Goal: Transaction & Acquisition: Purchase product/service

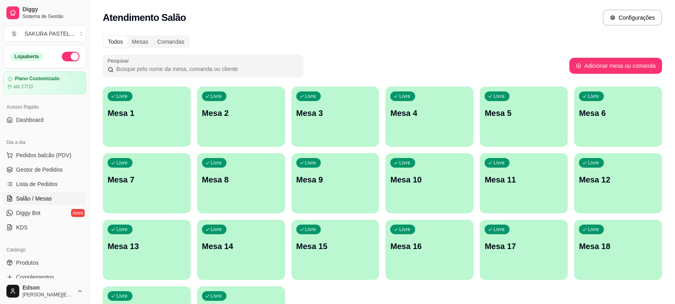
click at [95, 80] on div "Todos Mesas Comandas Pesquisar Adicionar mesa ou comanda Livre Mesa 1 Livre Mes…" at bounding box center [382, 194] width 585 height 326
click at [290, 43] on div "Todos Mesas Comandas" at bounding box center [382, 41] width 559 height 13
click at [315, 65] on div "Pesquisar" at bounding box center [336, 66] width 467 height 22
click at [279, 68] on input "Pesquisar" at bounding box center [206, 69] width 185 height 8
drag, startPoint x: 12, startPoint y: 9, endPoint x: 414, endPoint y: 13, distance: 402.4
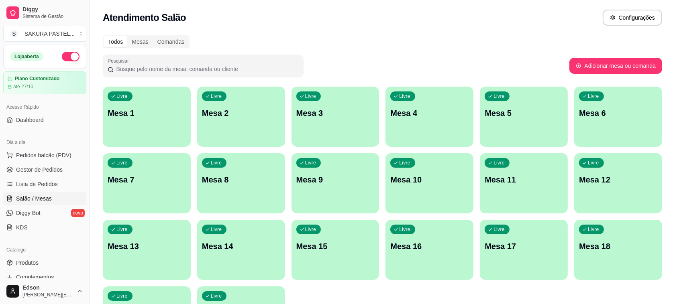
click at [414, 13] on div "Atendimento Salão Configurações" at bounding box center [382, 18] width 559 height 16
click at [64, 61] on div "Loja aberta" at bounding box center [45, 56] width 82 height 22
click at [63, 52] on button "button" at bounding box center [71, 57] width 18 height 10
click at [68, 57] on button "button" at bounding box center [71, 57] width 18 height 10
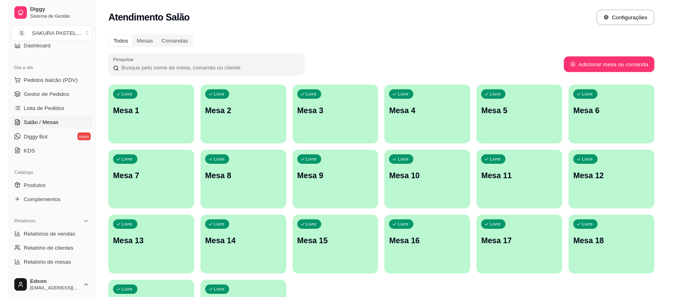
scroll to position [68, 0]
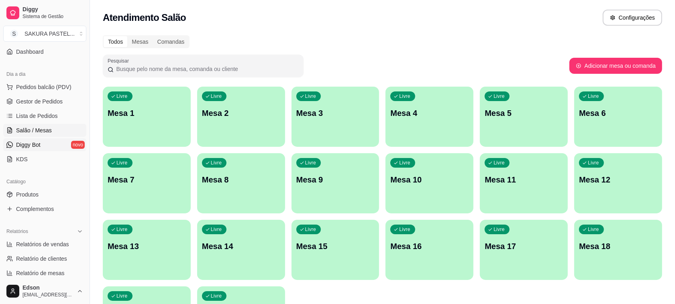
click at [31, 143] on span "Diggy Bot" at bounding box center [28, 145] width 24 height 8
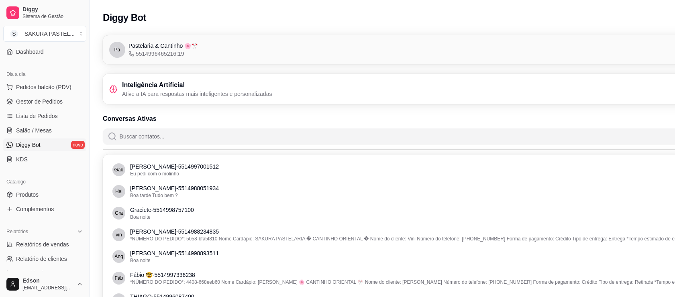
click at [187, 56] on div "Pastelaria & [PERSON_NAME] 🌸🎌 5514996465216:19" at bounding box center [162, 50] width 69 height 16
click at [191, 94] on p "Ative a IA para respostas mais inteligentes e personalizadas" at bounding box center [197, 94] width 150 height 8
click at [216, 47] on div "Pa Pastelaria & [PERSON_NAME] 🌸🎌 5514996465216:19 Conectado" at bounding box center [427, 50] width 636 height 16
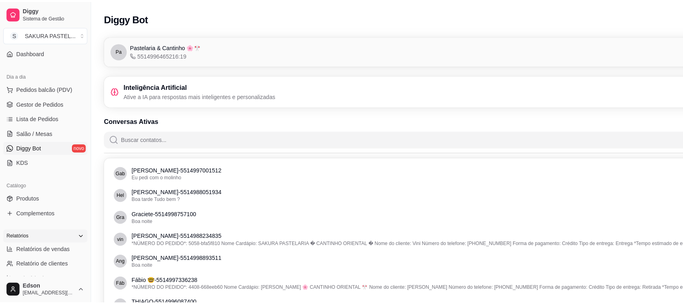
scroll to position [273, 0]
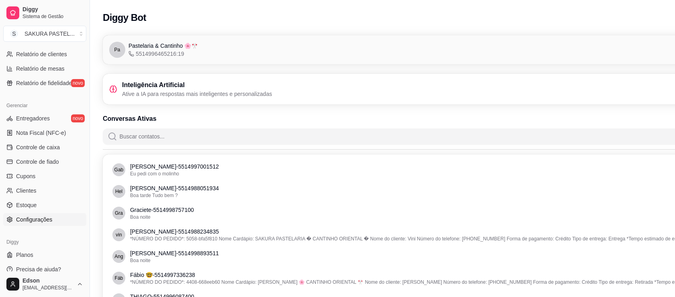
click at [39, 213] on link "Configurações" at bounding box center [44, 219] width 83 height 13
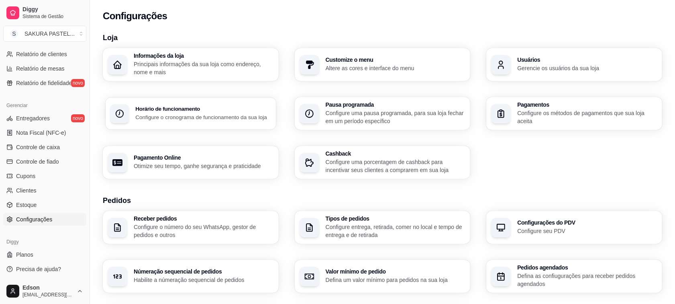
click at [165, 125] on div "Horário de funcionamento Configure o cronograma de funcionamento da sua loja" at bounding box center [191, 114] width 171 height 32
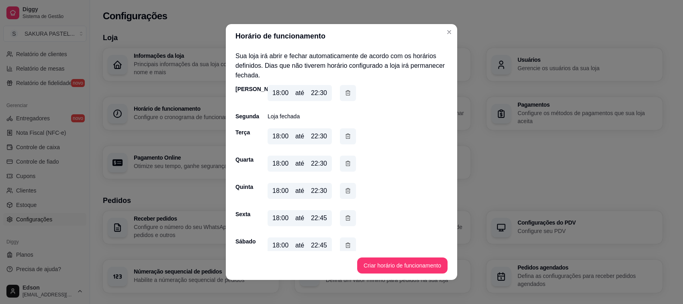
click at [288, 116] on p "Loja fechada" at bounding box center [283, 116] width 32 height 8
click at [310, 114] on div "Segunda Loja fechada" at bounding box center [341, 116] width 212 height 8
click at [394, 262] on button "Criar horário de funcionamento" at bounding box center [402, 266] width 90 height 16
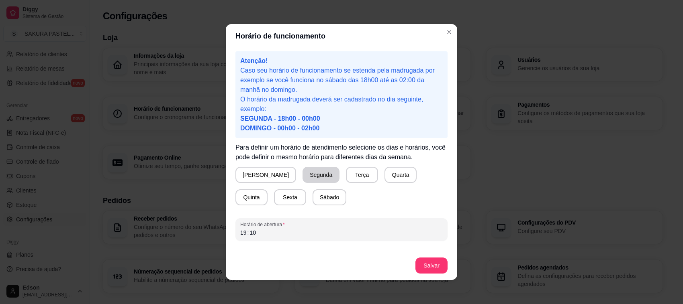
click at [302, 178] on button "Segunda" at bounding box center [320, 175] width 37 height 16
click at [318, 231] on div "19 : 10" at bounding box center [341, 233] width 202 height 10
click at [252, 230] on div "19 : 10" at bounding box center [341, 233] width 202 height 10
click at [239, 233] on div "19" at bounding box center [243, 233] width 8 height 8
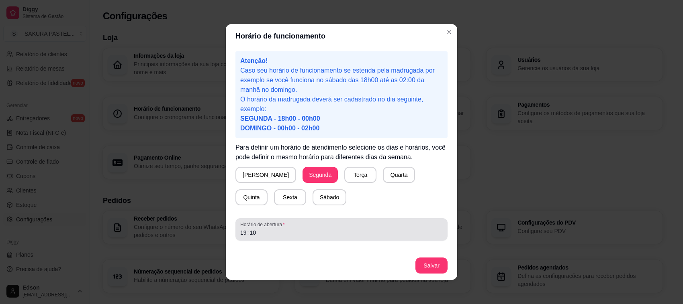
click at [414, 227] on span "Horário de abertura" at bounding box center [341, 225] width 202 height 6
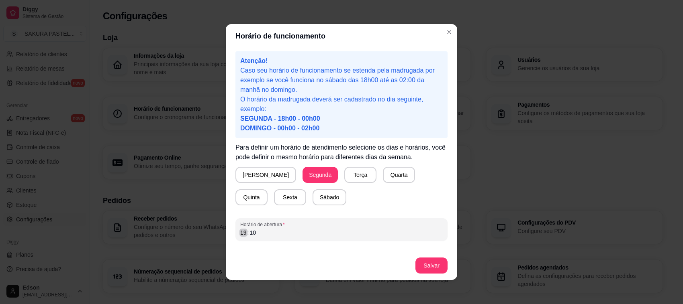
click at [240, 233] on div "19" at bounding box center [243, 233] width 8 height 8
click at [259, 234] on div "19 : 10" at bounding box center [341, 233] width 202 height 10
click at [435, 269] on button "Salvar" at bounding box center [431, 266] width 31 height 16
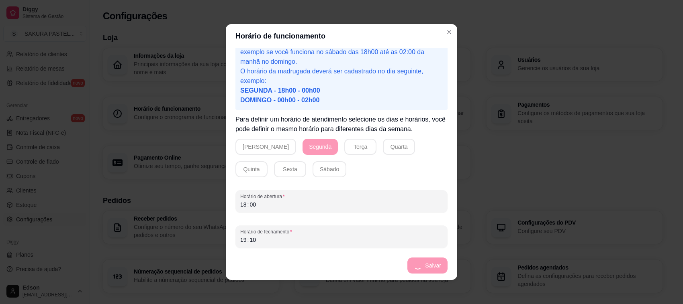
scroll to position [1, 0]
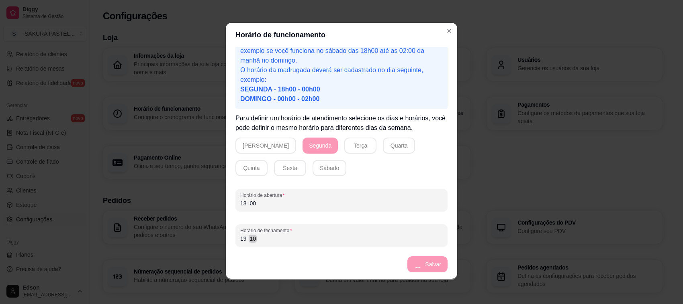
click at [271, 236] on div "19 : 10" at bounding box center [341, 239] width 202 height 10
click at [268, 236] on div "19 : 10" at bounding box center [341, 239] width 202 height 10
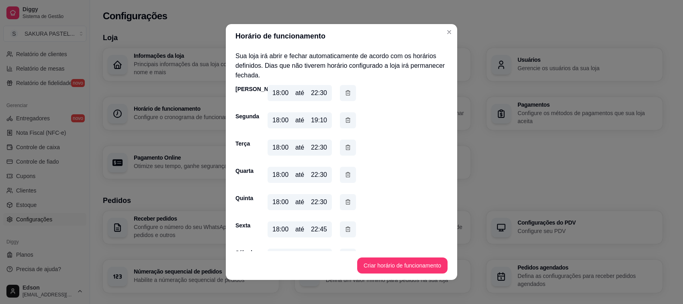
click at [312, 123] on div "19:10" at bounding box center [319, 121] width 16 height 10
click at [324, 123] on div "18:00 até 19:10" at bounding box center [299, 120] width 64 height 16
click at [320, 119] on div "19:10" at bounding box center [319, 121] width 16 height 10
click at [342, 125] on button "button" at bounding box center [348, 121] width 16 height 16
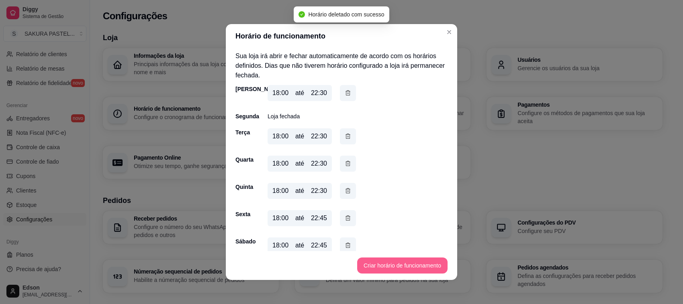
click at [395, 269] on button "Criar horário de funcionamento" at bounding box center [402, 266] width 90 height 16
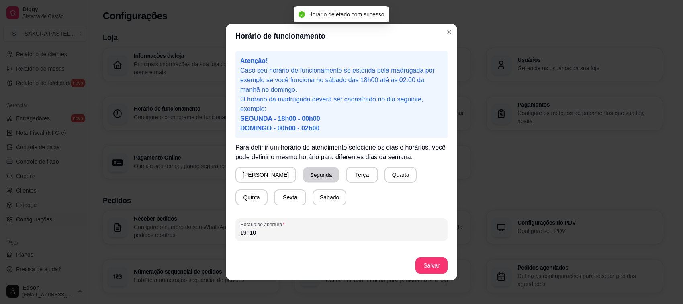
click at [303, 176] on button "Segunda" at bounding box center [321, 175] width 36 height 16
click at [259, 233] on div "19 : 10" at bounding box center [341, 233] width 202 height 10
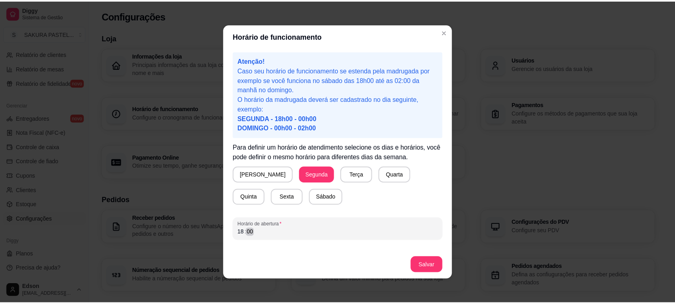
scroll to position [28, 0]
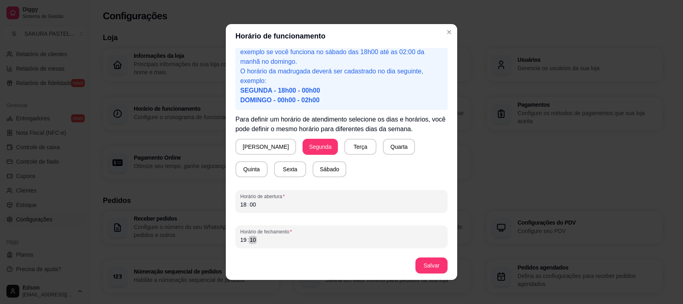
click at [258, 237] on div "19 : 10" at bounding box center [341, 240] width 202 height 10
click at [426, 266] on button "Salvar" at bounding box center [431, 266] width 32 height 16
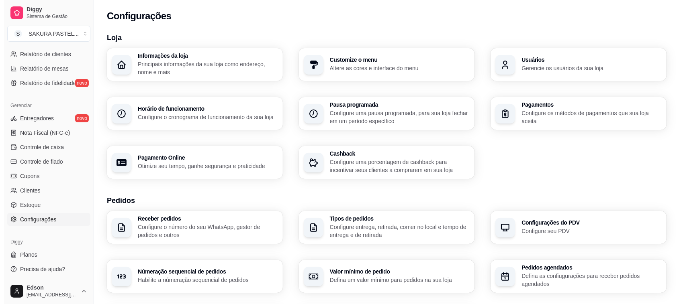
scroll to position [0, 0]
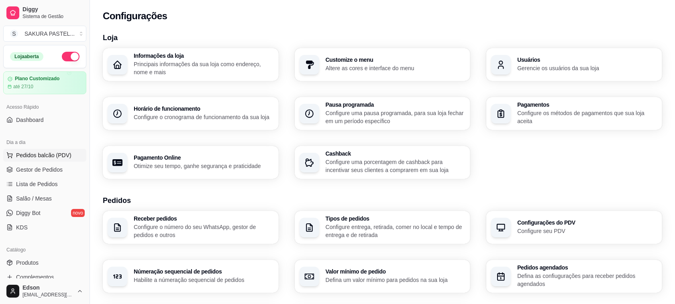
click at [37, 159] on span "Pedidos balcão (PDV)" at bounding box center [43, 155] width 55 height 8
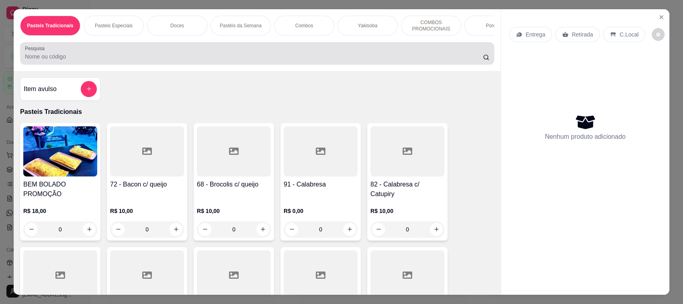
click at [85, 61] on input "Pesquisa" at bounding box center [254, 57] width 458 height 8
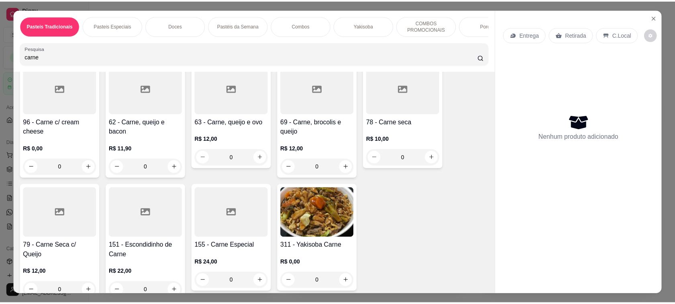
scroll to position [190, 0]
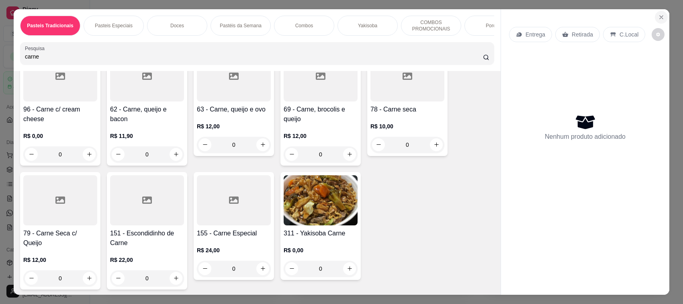
type input "carne"
click at [658, 17] on icon "Close" at bounding box center [661, 17] width 6 height 6
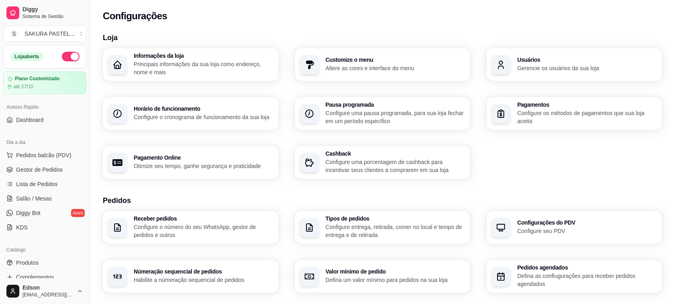
scroll to position [205, 0]
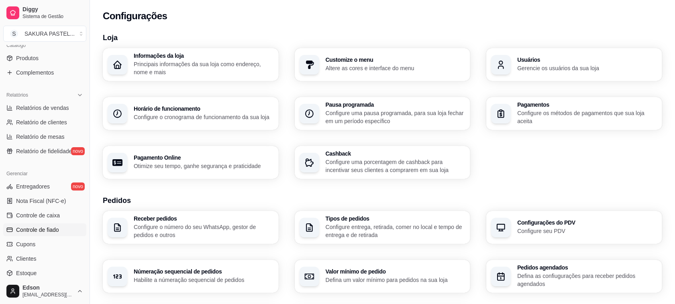
click at [51, 224] on link "Controle de fiado" at bounding box center [44, 230] width 83 height 13
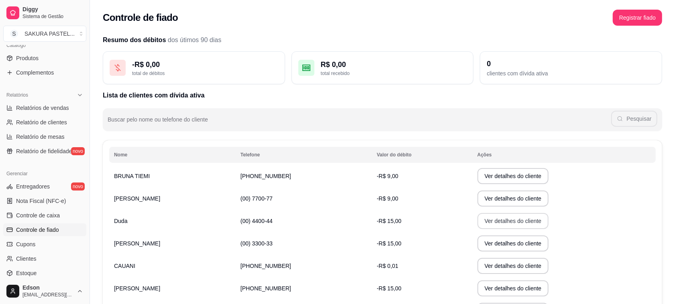
click at [492, 228] on button "Ver detalhes do cliente" at bounding box center [512, 221] width 71 height 16
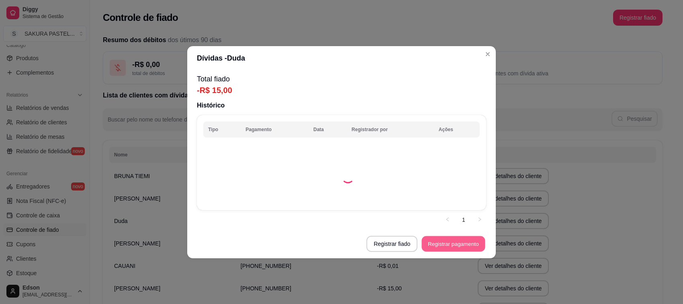
click at [451, 247] on button "Registrar pagamento" at bounding box center [453, 244] width 63 height 16
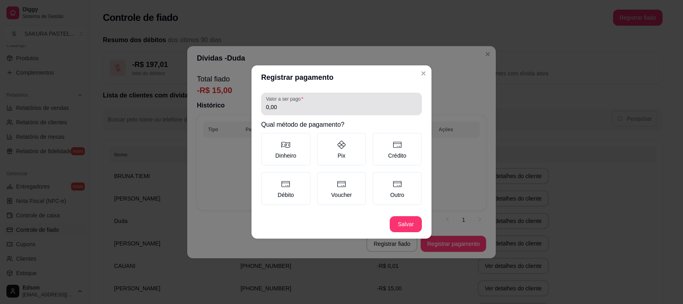
click at [312, 100] on div "0,00" at bounding box center [341, 104] width 151 height 16
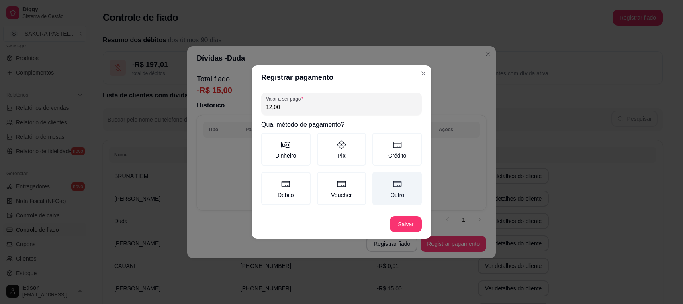
type input "12,00"
click at [404, 197] on label "Outro" at bounding box center [396, 188] width 49 height 33
click at [378, 178] on button "Outro" at bounding box center [375, 175] width 6 height 6
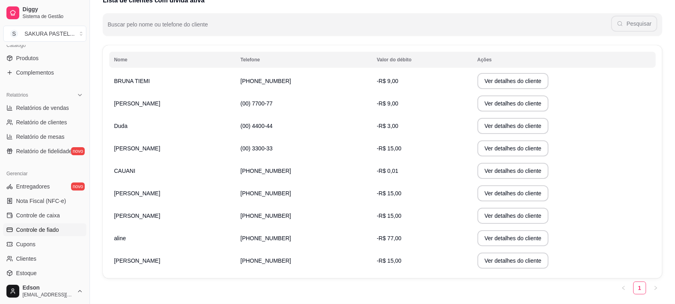
scroll to position [118, 0]
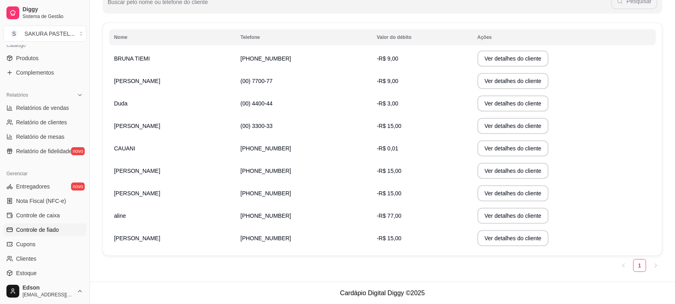
click at [167, 122] on td "[PERSON_NAME]" at bounding box center [172, 126] width 126 height 22
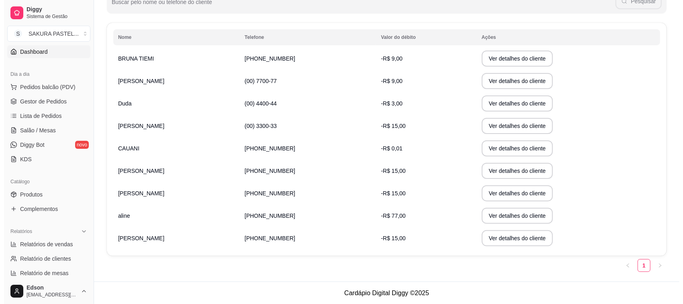
scroll to position [0, 0]
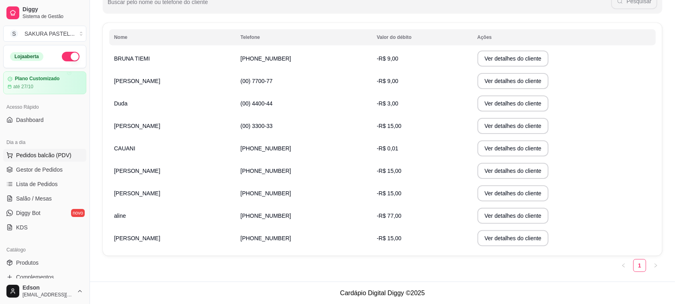
click at [47, 152] on span "Pedidos balcão (PDV)" at bounding box center [43, 155] width 55 height 8
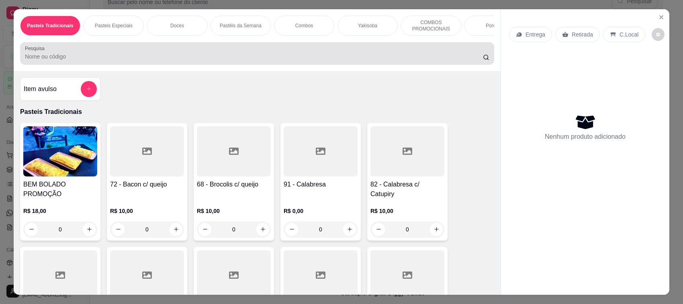
click at [49, 59] on div at bounding box center [257, 53] width 464 height 16
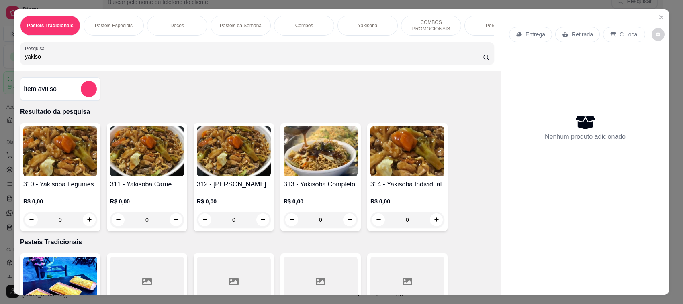
type input "yakiso"
click at [312, 151] on img at bounding box center [320, 151] width 74 height 50
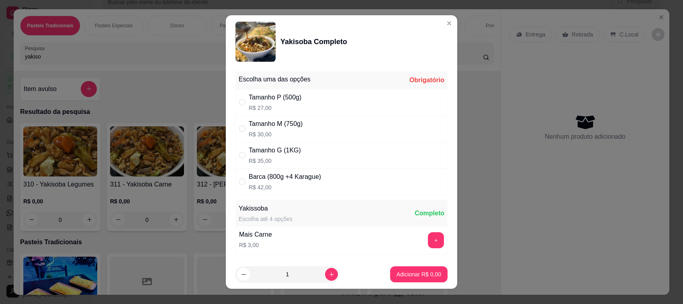
click at [267, 98] on div "Tamanho P (500g)" at bounding box center [275, 98] width 53 height 10
radio input "true"
click at [431, 272] on button "Adicionar R$ 27,00" at bounding box center [416, 275] width 59 height 16
type input "1"
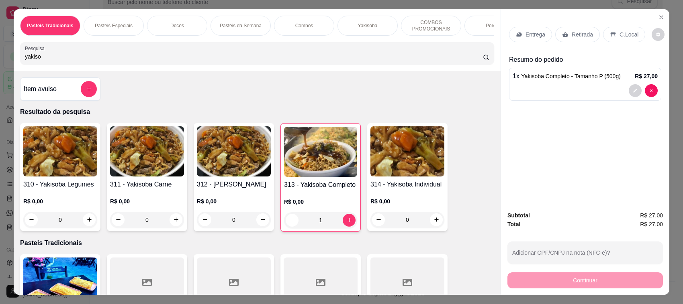
drag, startPoint x: 74, startPoint y: 69, endPoint x: 17, endPoint y: 64, distance: 57.6
click at [20, 64] on div "Pesquisa yakiso" at bounding box center [257, 53] width 474 height 22
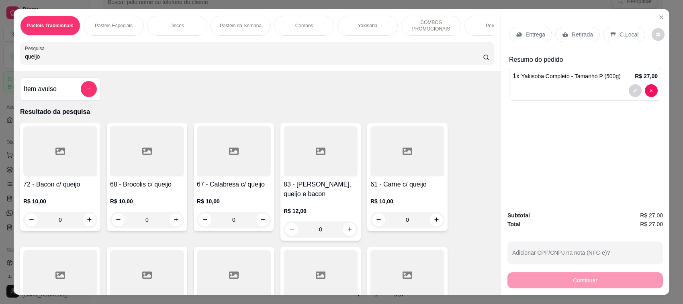
scroll to position [379, 0]
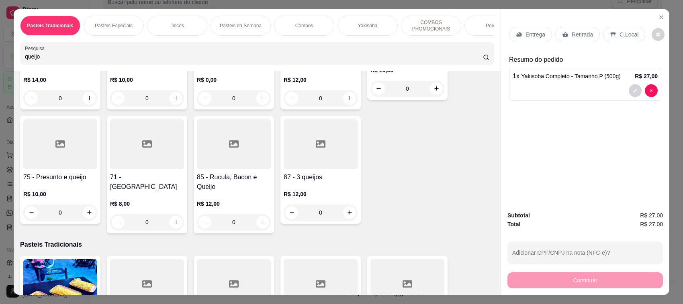
type input "queijo"
click at [146, 148] on icon at bounding box center [147, 144] width 10 height 7
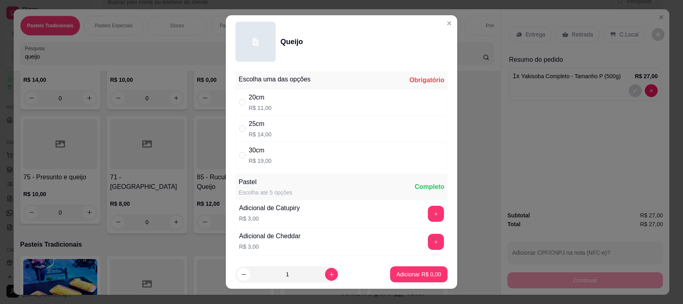
click at [249, 100] on div "20cm" at bounding box center [260, 98] width 23 height 10
radio input "true"
click at [399, 271] on p "Adicionar R$ 11,00" at bounding box center [417, 275] width 48 height 8
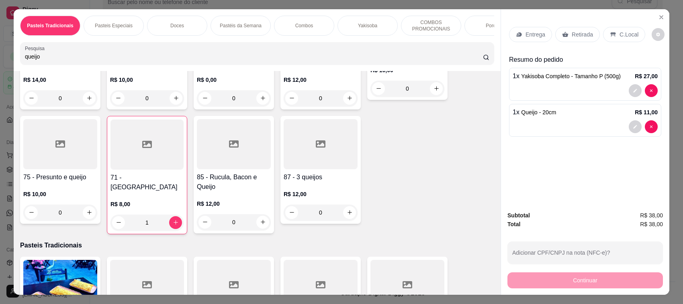
type input "1"
drag, startPoint x: 51, startPoint y: 62, endPoint x: 0, endPoint y: 73, distance: 52.1
click at [0, 73] on div "Pasteis Tradicionais Pasteis Especiais Doces Pastéis da Semana Combos Yakisoba …" at bounding box center [341, 152] width 683 height 304
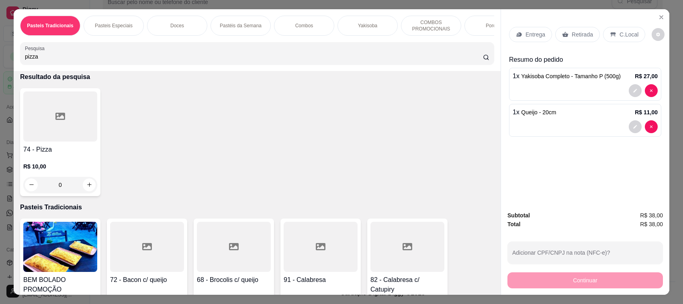
scroll to position [0, 0]
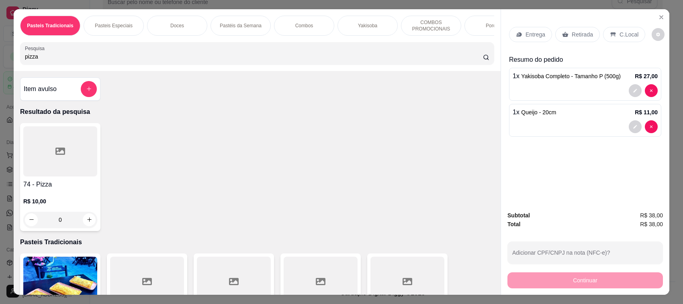
type input "pizza"
click at [75, 167] on div at bounding box center [60, 151] width 74 height 50
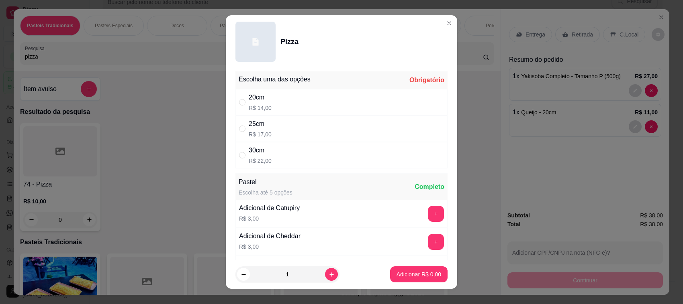
click at [250, 103] on div "20cm R$ 14,00" at bounding box center [260, 102] width 23 height 19
radio input "true"
click at [430, 276] on button "Adicionar R$ 14,00" at bounding box center [417, 275] width 61 height 16
type input "1"
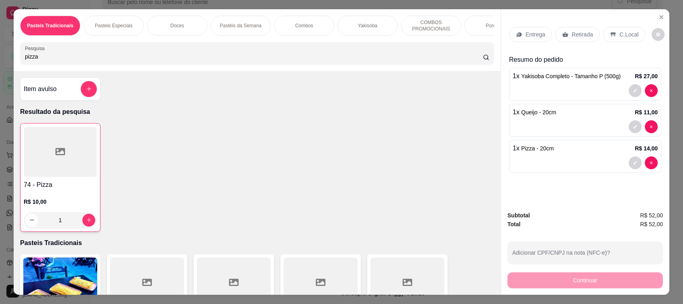
drag, startPoint x: 73, startPoint y: 61, endPoint x: 0, endPoint y: 66, distance: 73.2
click at [0, 66] on div "Pasteis Tradicionais Pasteis Especiais Doces Pastéis da Semana Combos Yakisoba …" at bounding box center [341, 152] width 683 height 304
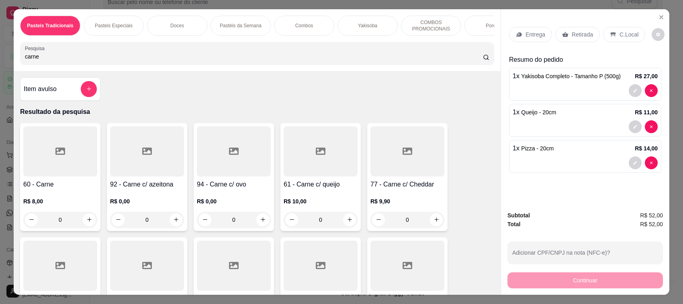
type input "carne"
click at [53, 177] on div at bounding box center [60, 151] width 74 height 50
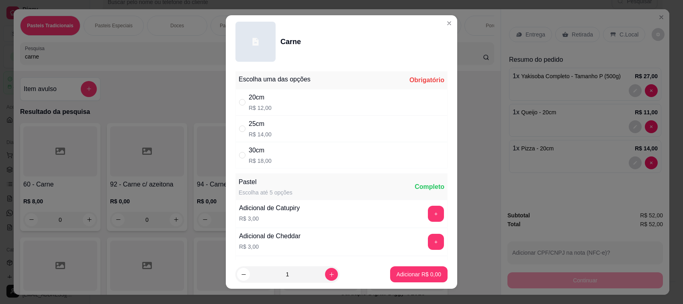
click at [249, 110] on p "R$ 12,00" at bounding box center [260, 108] width 23 height 8
radio input "true"
click at [394, 274] on p "Adicionar R$ 12,00" at bounding box center [417, 275] width 47 height 8
type input "1"
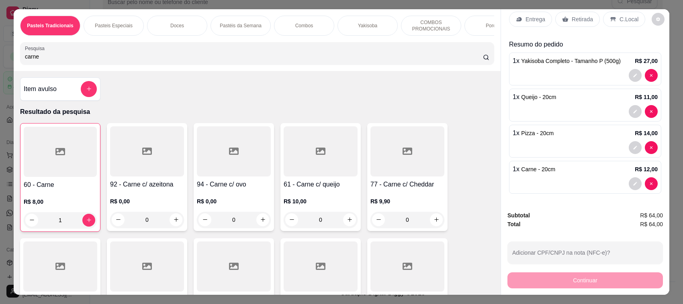
scroll to position [23, 0]
click at [579, 15] on p "Retirada" at bounding box center [581, 19] width 21 height 8
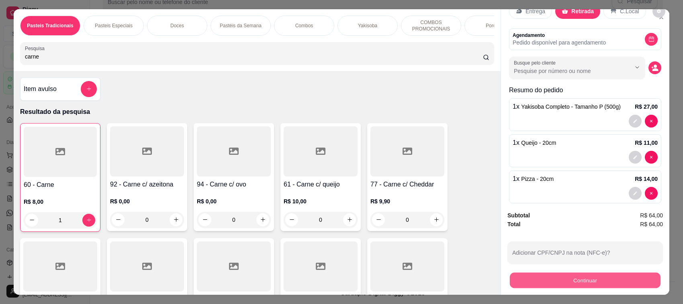
click at [584, 286] on button "Continuar" at bounding box center [585, 281] width 151 height 16
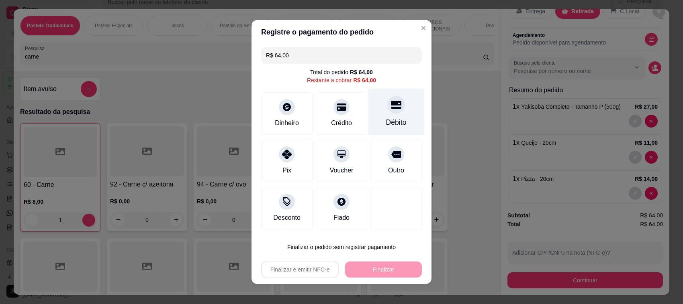
click at [391, 106] on icon at bounding box center [396, 105] width 10 height 10
type input "R$ 0,00"
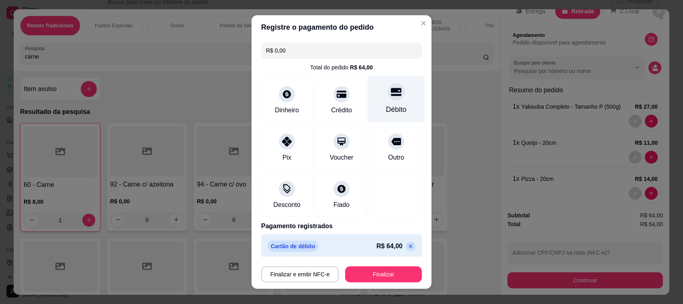
click at [387, 106] on div "Débito" at bounding box center [396, 109] width 20 height 10
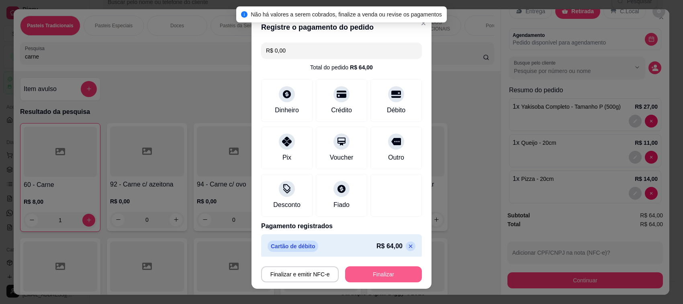
click at [376, 272] on button "Finalizar" at bounding box center [383, 275] width 77 height 16
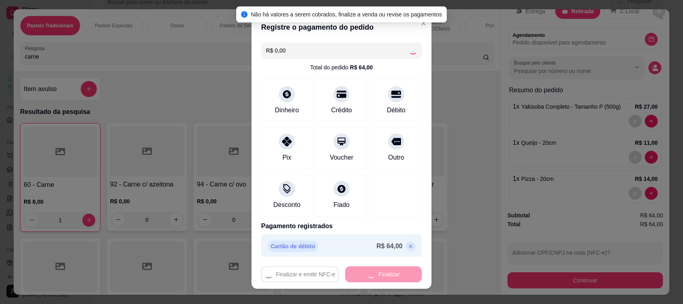
type input "0"
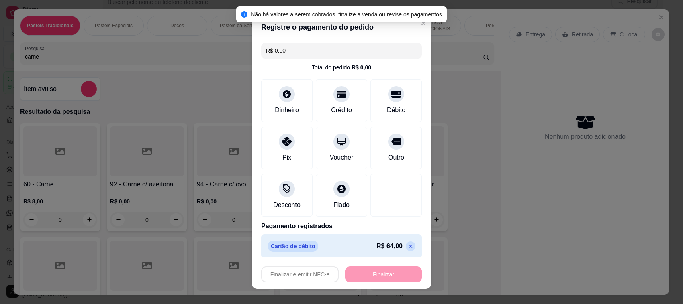
type input "-R$ 64,00"
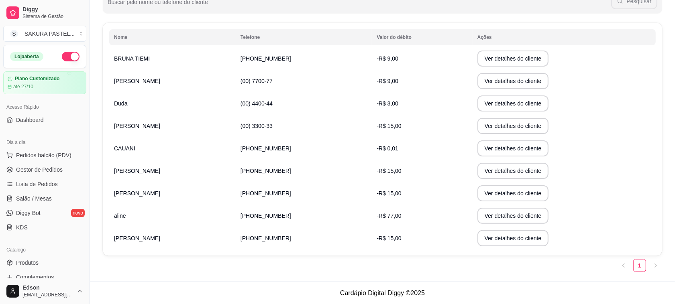
click at [149, 125] on td "[PERSON_NAME]" at bounding box center [172, 126] width 126 height 22
click at [485, 127] on button "Ver detalhes do cliente" at bounding box center [512, 126] width 69 height 16
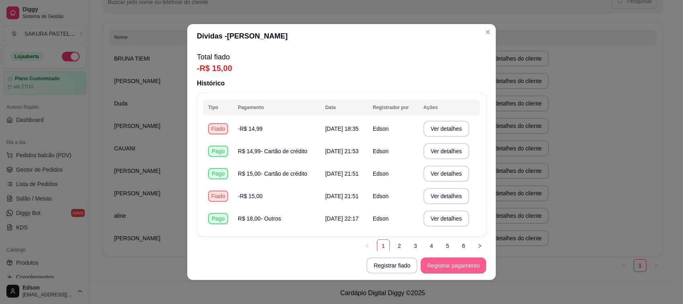
click at [435, 261] on button "Registrar pagamento" at bounding box center [452, 266] width 65 height 16
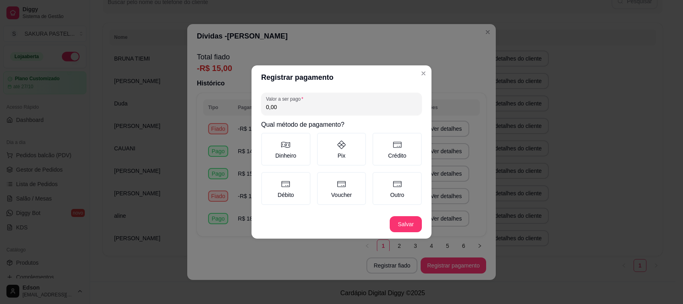
click at [327, 119] on div "Valor a ser pago 0,00 Qual método de pagamento? Dinheiro Pix Crédito Débito Vou…" at bounding box center [341, 150] width 180 height 120
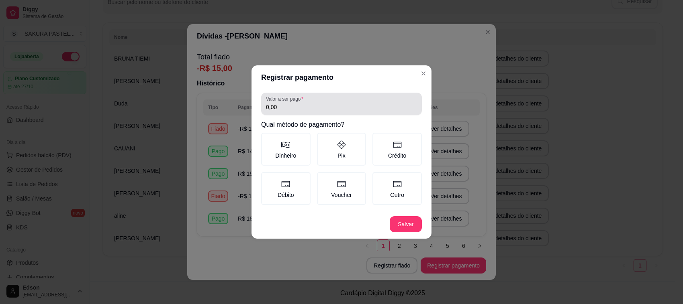
click at [336, 99] on div "0,00" at bounding box center [341, 104] width 151 height 16
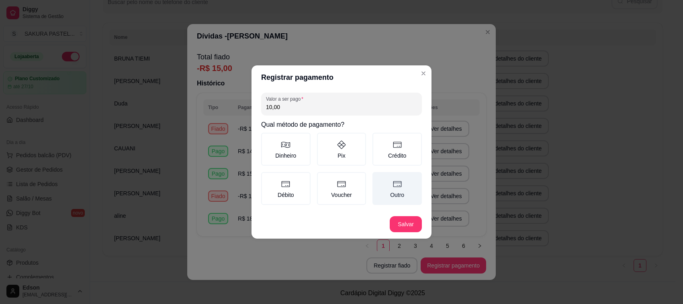
type input "10,00"
click at [418, 193] on label "Outro" at bounding box center [396, 188] width 49 height 33
click at [378, 178] on button "Outro" at bounding box center [375, 175] width 6 height 6
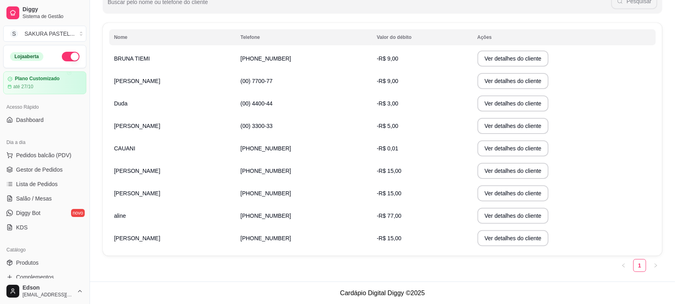
click at [132, 192] on span "[PERSON_NAME]" at bounding box center [137, 193] width 46 height 6
click at [477, 192] on button "Ver detalhes do cliente" at bounding box center [512, 194] width 71 height 16
click at [45, 145] on div "Dia a dia" at bounding box center [44, 142] width 83 height 13
click at [43, 151] on span "Pedidos balcão (PDV)" at bounding box center [43, 155] width 55 height 8
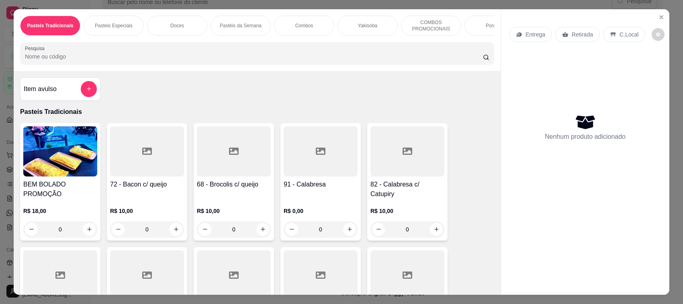
click at [120, 25] on p "Pasteis Especiais" at bounding box center [114, 25] width 38 height 6
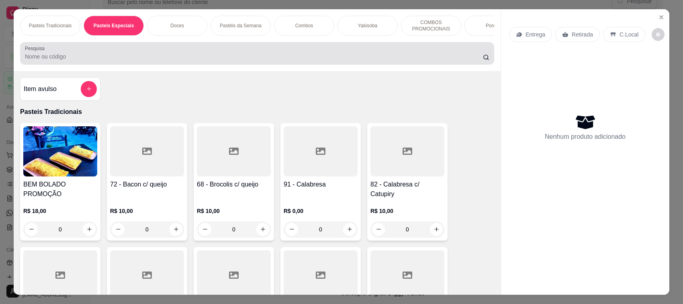
scroll to position [16, 0]
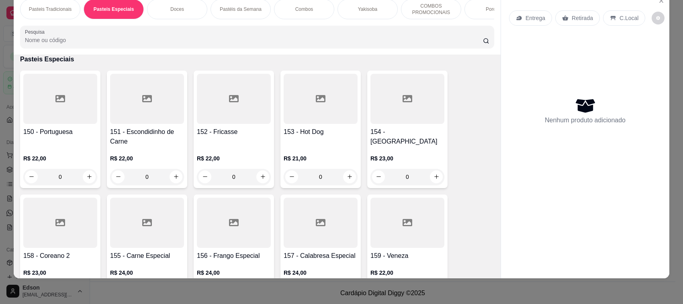
click at [120, 64] on p "Pasteis Especiais" at bounding box center [257, 60] width 474 height 10
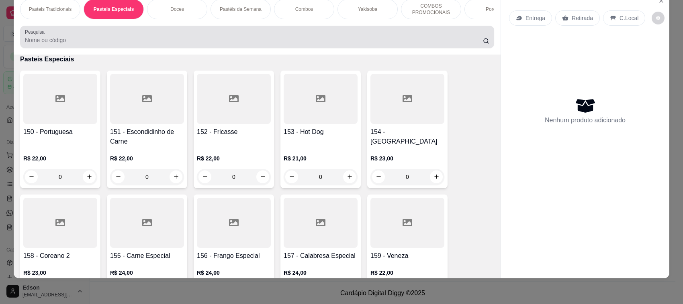
click at [102, 40] on div at bounding box center [257, 37] width 464 height 16
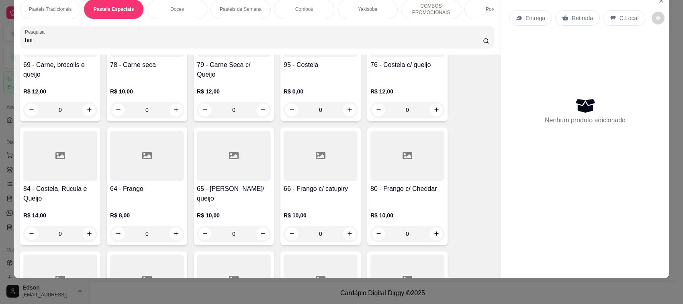
scroll to position [47, 0]
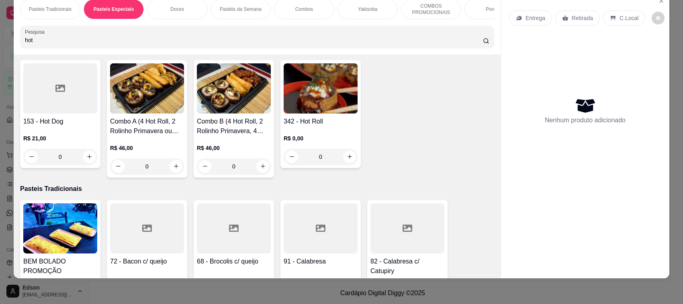
type input "hot"
click at [341, 95] on img at bounding box center [320, 88] width 74 height 50
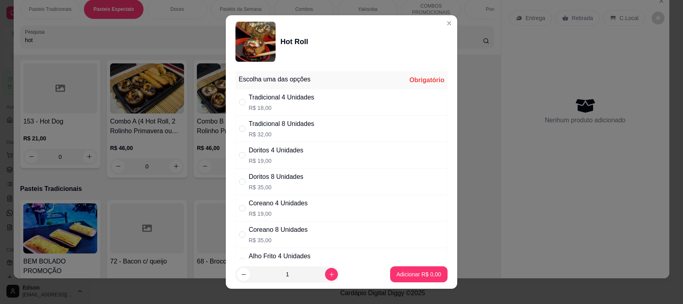
click at [252, 100] on div "Tradicional 4 Unidades" at bounding box center [281, 98] width 65 height 10
radio input "true"
click at [426, 271] on p "Adicionar R$ 18,00" at bounding box center [417, 275] width 48 height 8
type input "1"
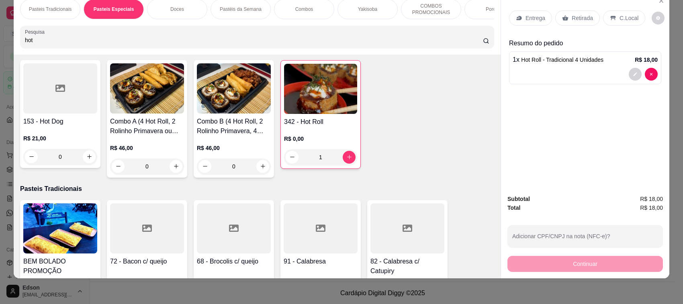
click at [585, 20] on p "Retirada" at bounding box center [581, 18] width 21 height 8
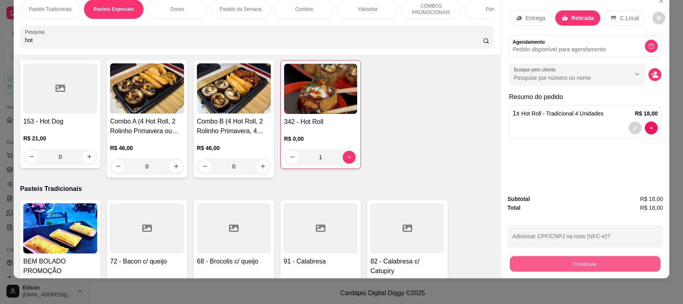
click at [574, 261] on button "Continuar" at bounding box center [585, 265] width 151 height 16
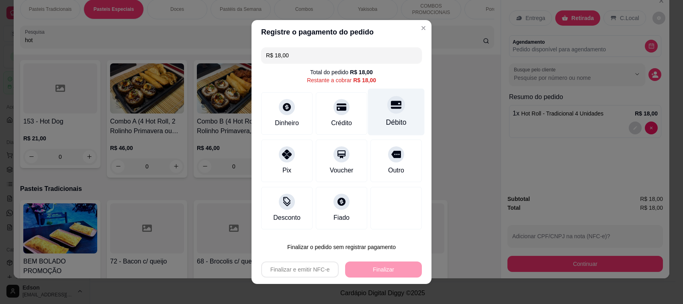
click at [391, 107] on icon at bounding box center [396, 105] width 10 height 10
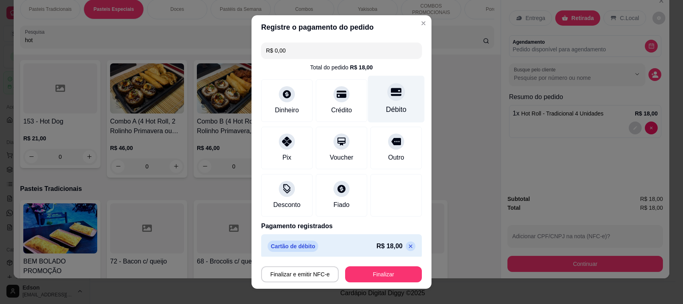
type input "R$ 0,00"
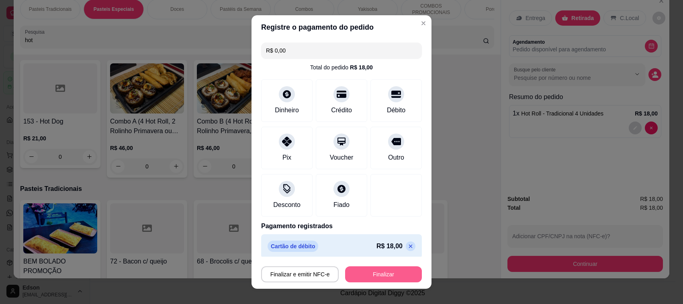
click at [371, 272] on button "Finalizar" at bounding box center [383, 275] width 77 height 16
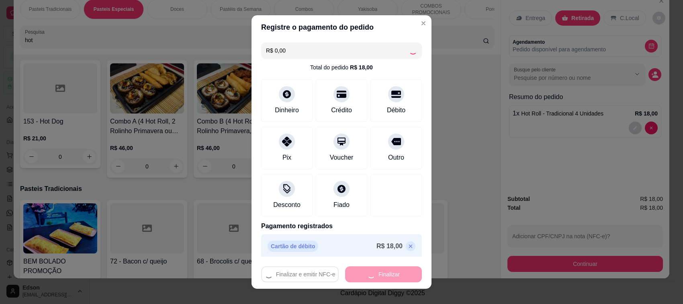
click at [371, 272] on div "Finalizar e emitir NFC-e Finalizar" at bounding box center [341, 275] width 161 height 16
type input "0"
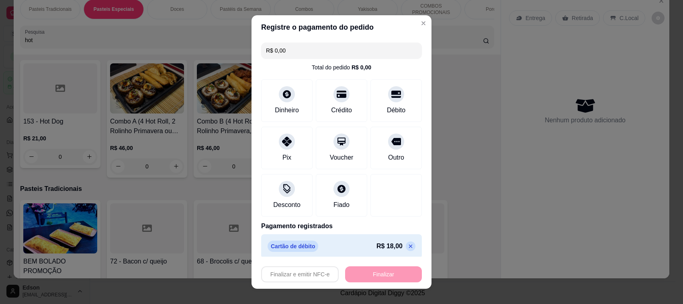
type input "-R$ 18,00"
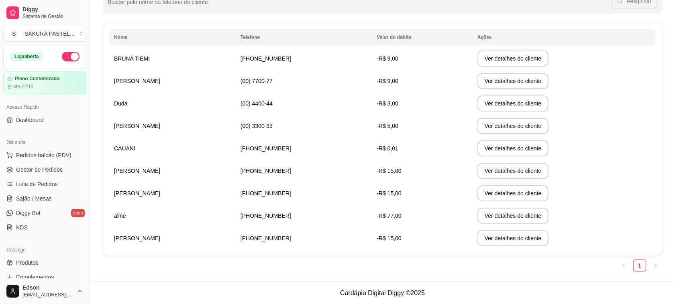
click at [138, 194] on td "[PERSON_NAME]" at bounding box center [172, 193] width 126 height 22
click at [523, 189] on button "Ver detalhes do cliente" at bounding box center [512, 194] width 71 height 16
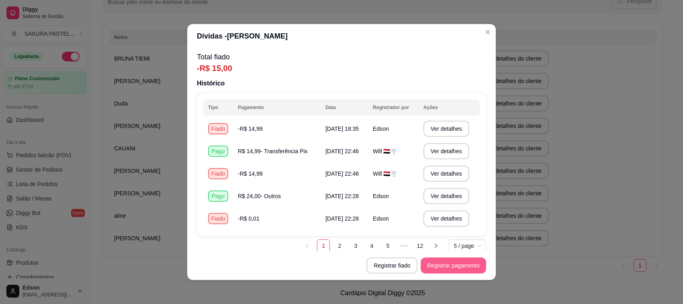
click at [466, 263] on button "Registrar pagamento" at bounding box center [452, 266] width 65 height 16
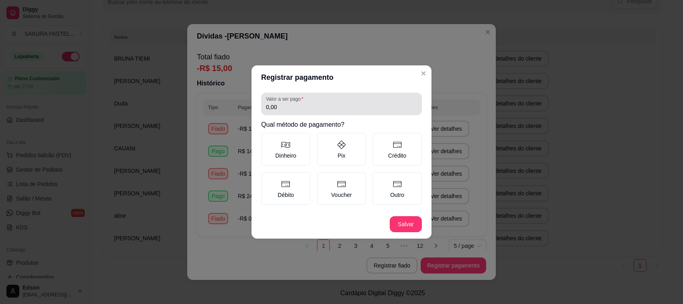
click at [308, 108] on input "0,00" at bounding box center [341, 107] width 151 height 8
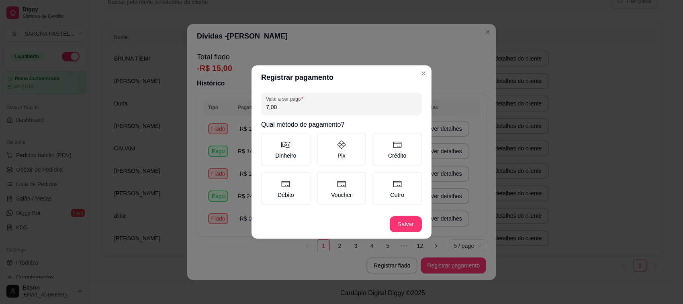
type input "7,00"
click at [406, 223] on button "Salvar" at bounding box center [405, 225] width 31 height 16
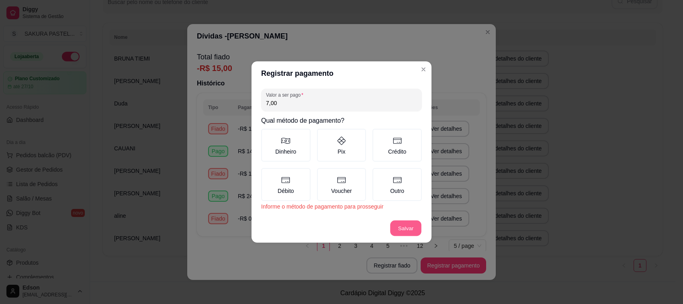
click at [408, 226] on button "Salvar" at bounding box center [405, 229] width 31 height 16
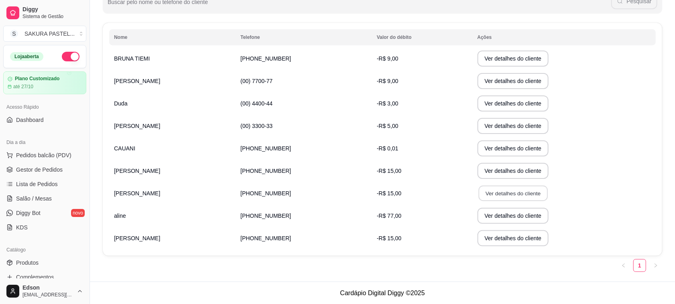
click at [484, 188] on button "Ver detalhes do cliente" at bounding box center [512, 194] width 69 height 16
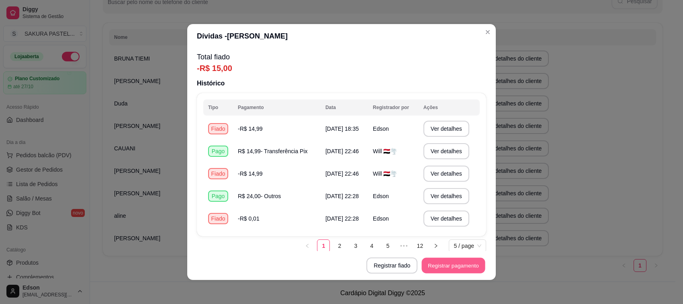
click at [442, 266] on button "Registrar pagamento" at bounding box center [453, 266] width 63 height 16
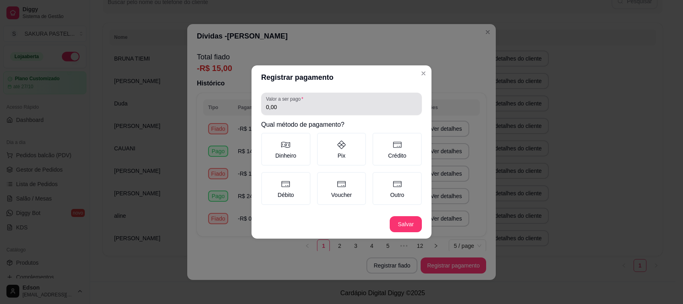
click at [289, 102] on label "Valor a ser pago" at bounding box center [286, 99] width 40 height 7
click at [289, 103] on input "0,00" at bounding box center [341, 107] width 151 height 8
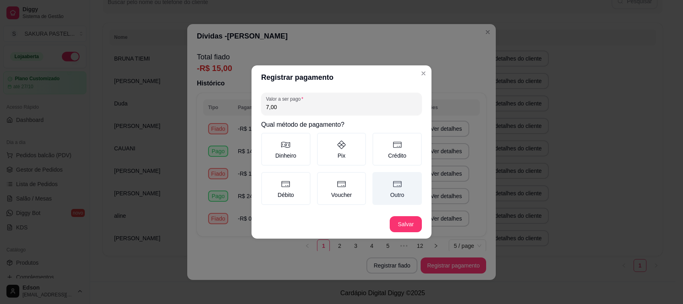
type input "7,00"
click at [387, 181] on label "Outro" at bounding box center [396, 188] width 49 height 33
click at [378, 178] on button "Outro" at bounding box center [375, 175] width 6 height 6
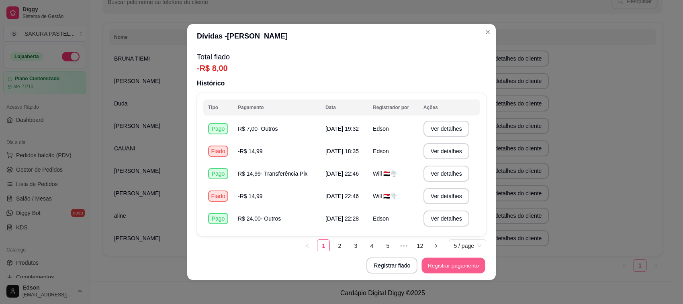
click at [441, 265] on button "Registrar pagamento" at bounding box center [453, 266] width 63 height 16
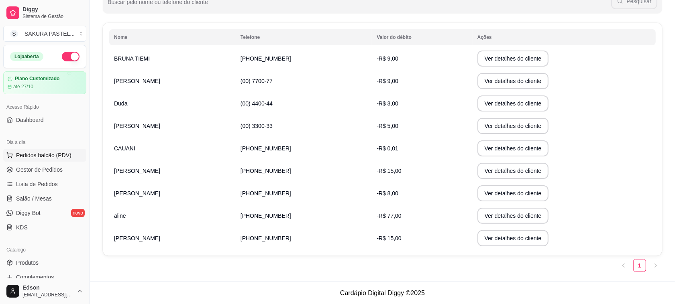
click at [51, 152] on span "Pedidos balcão (PDV)" at bounding box center [43, 155] width 55 height 8
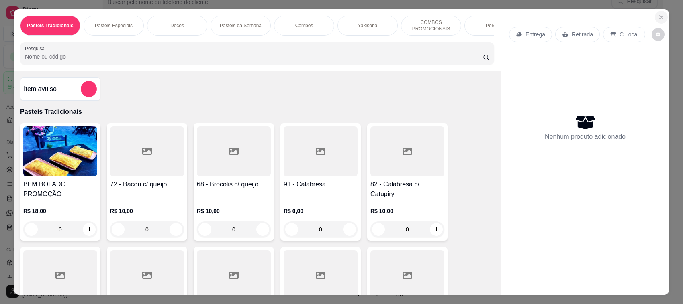
click at [660, 17] on icon "Close" at bounding box center [661, 17] width 6 height 6
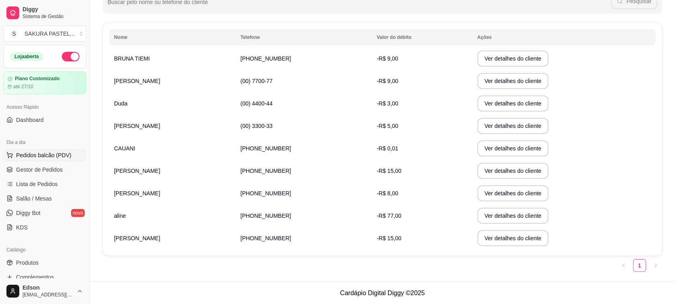
click at [26, 162] on button "Pedidos balcão (PDV)" at bounding box center [44, 155] width 83 height 13
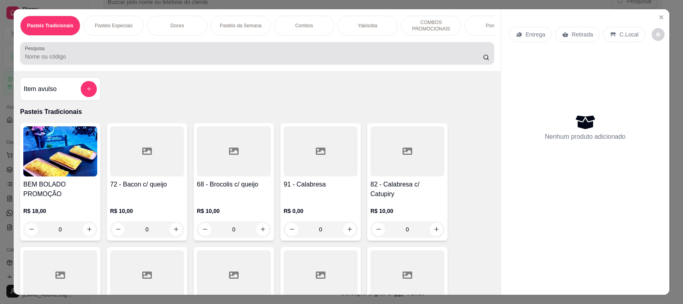
click at [151, 61] on input "Pesquisa" at bounding box center [254, 57] width 458 height 8
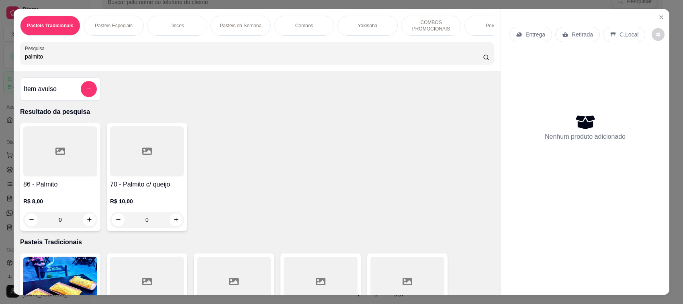
type input "palmito"
click at [61, 146] on div at bounding box center [60, 151] width 74 height 50
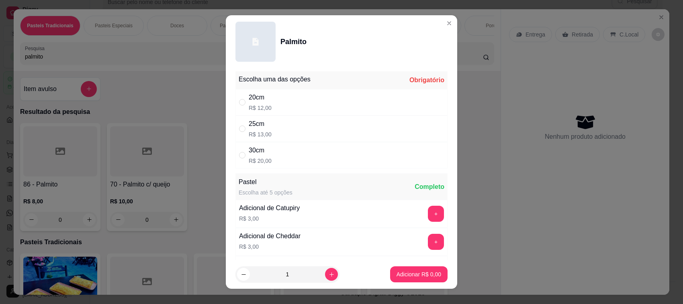
click at [269, 153] on div "30cm R$ 20,00" at bounding box center [341, 155] width 212 height 27
radio input "true"
click at [418, 275] on p "Adicionar R$ 20,00" at bounding box center [417, 275] width 47 height 8
type input "1"
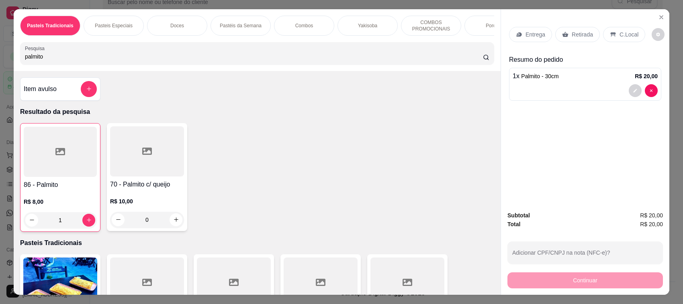
drag, startPoint x: 39, startPoint y: 67, endPoint x: 4, endPoint y: 72, distance: 34.9
click at [4, 72] on div "Pasteis Tradicionais Pasteis Especiais Doces Pastéis da Semana Combos Yakisoba …" at bounding box center [341, 152] width 683 height 304
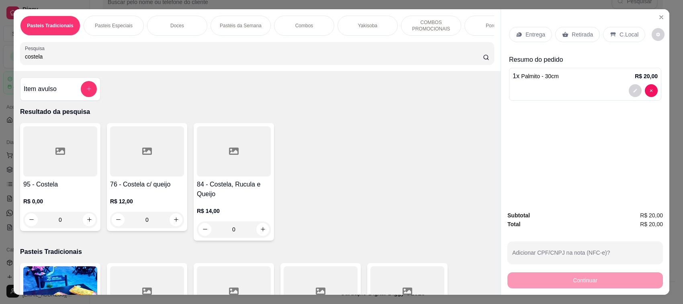
type input "costela"
click at [35, 134] on div at bounding box center [60, 151] width 74 height 50
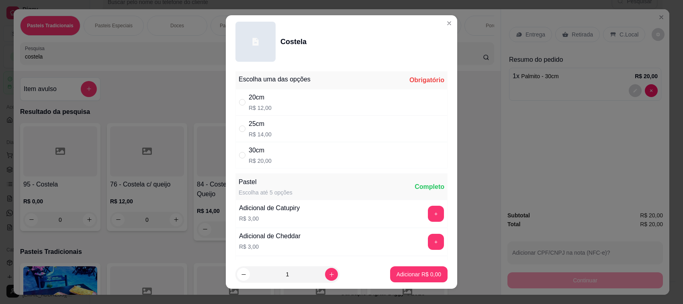
click at [282, 153] on div "30cm R$ 20,00" at bounding box center [341, 155] width 212 height 27
radio input "true"
click at [428, 273] on p "Adicionar R$ 20,00" at bounding box center [417, 275] width 48 height 8
type input "1"
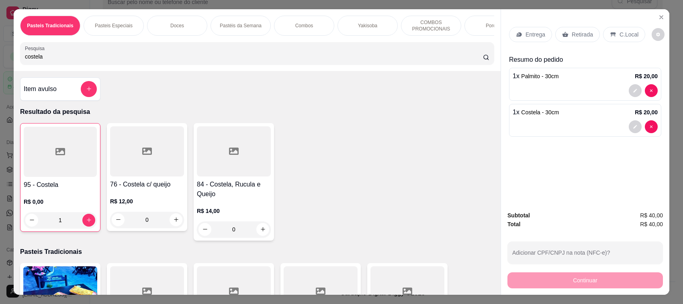
click at [526, 31] on p "Entrega" at bounding box center [535, 35] width 20 height 8
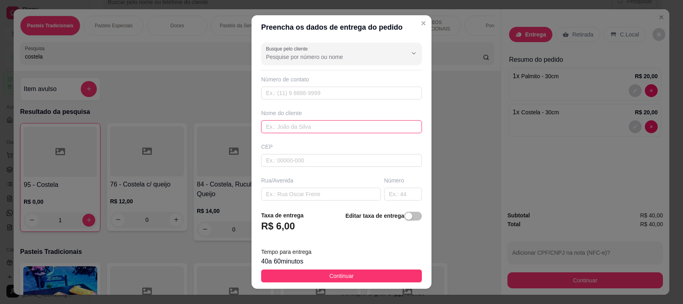
click at [287, 124] on input "text" at bounding box center [341, 126] width 161 height 13
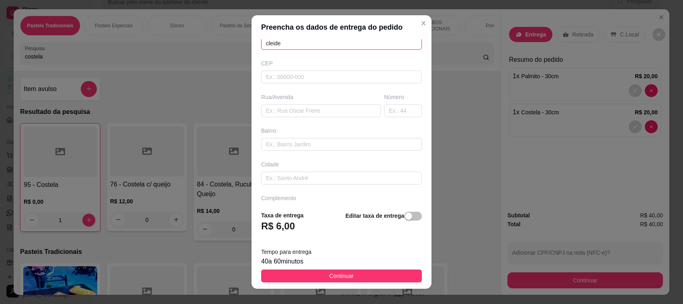
scroll to position [106, 0]
type input "cleide"
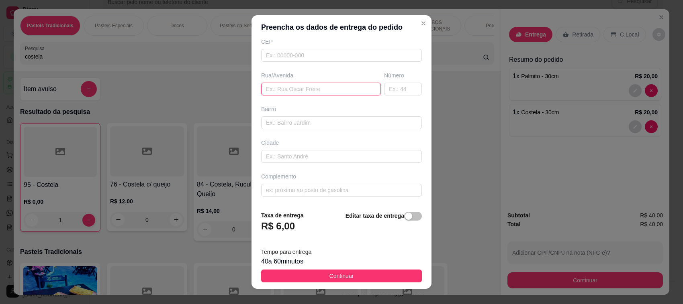
click at [277, 93] on input "text" at bounding box center [321, 89] width 120 height 13
type input "[PERSON_NAME]"
click at [384, 92] on input "text" at bounding box center [403, 89] width 38 height 13
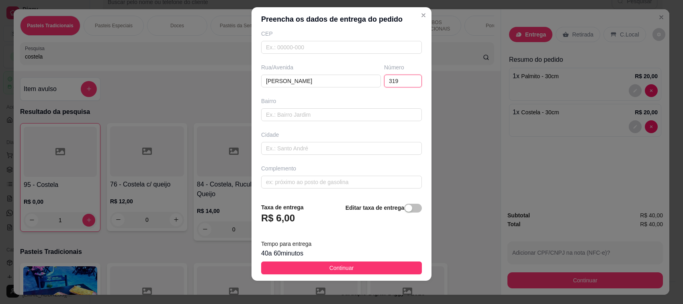
scroll to position [10, 0]
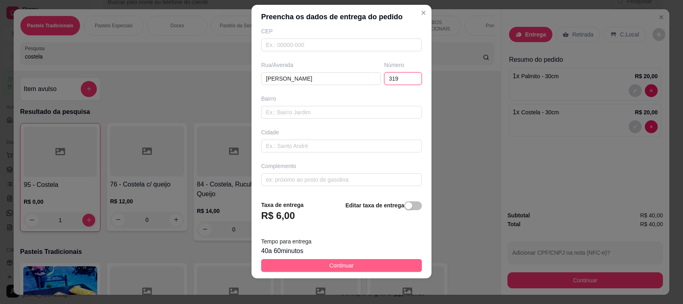
type input "319"
click at [336, 261] on button "Continuar" at bounding box center [341, 265] width 161 height 13
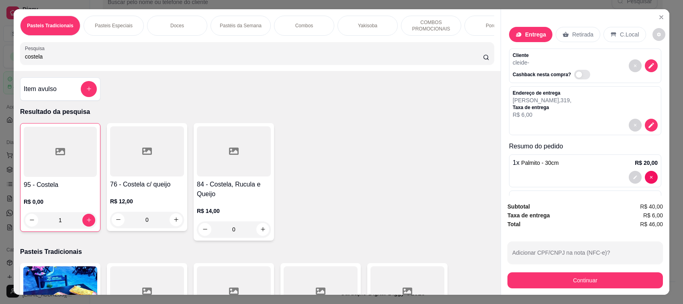
drag, startPoint x: 45, startPoint y: 67, endPoint x: 0, endPoint y: 63, distance: 45.2
click at [0, 63] on div "Pasteis Tradicionais Pasteis Especiais Doces Pastéis da Semana Combos Yakisoba …" at bounding box center [341, 152] width 683 height 304
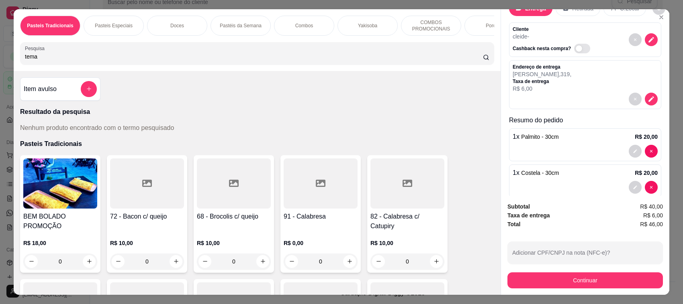
scroll to position [39, 0]
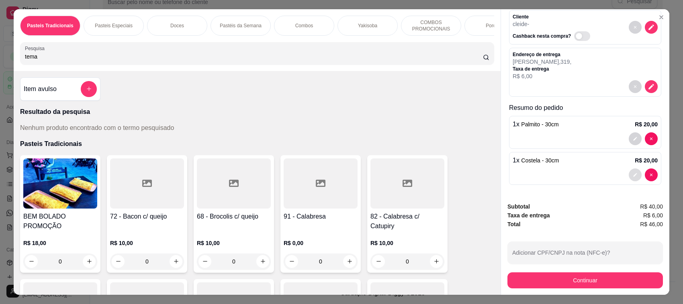
type input "tema"
click at [633, 175] on icon "decrease-product-quantity" at bounding box center [635, 175] width 4 height 4
type input "0"
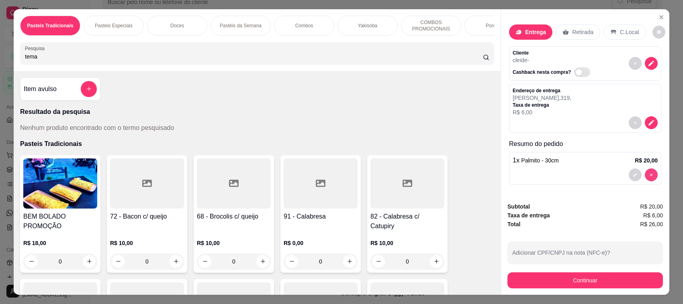
scroll to position [3, 0]
drag, startPoint x: 51, startPoint y: 65, endPoint x: 0, endPoint y: 51, distance: 53.2
click at [0, 51] on div "Pasteis Tradicionais Pasteis Especiais Doces Pastéis da Semana Combos Yakisoba …" at bounding box center [341, 152] width 683 height 304
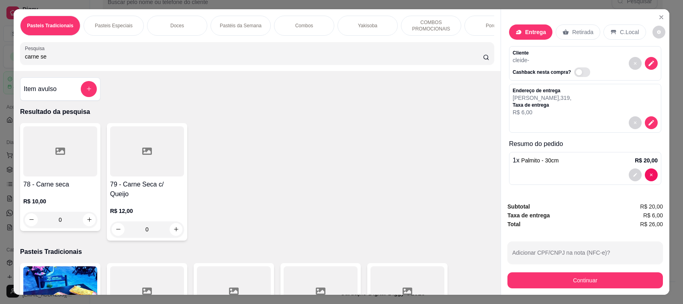
type input "carne se"
click at [73, 165] on div at bounding box center [60, 151] width 74 height 50
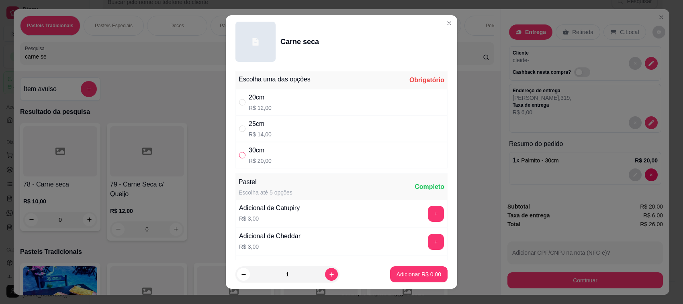
click at [239, 159] on label "" at bounding box center [242, 155] width 6 height 9
click at [239, 159] on input "" at bounding box center [242, 155] width 6 height 6
click at [268, 149] on div "30cm R$ 20,00" at bounding box center [341, 155] width 212 height 27
radio input "true"
click at [387, 270] on button "Adicionar R$ 20,00" at bounding box center [416, 275] width 59 height 16
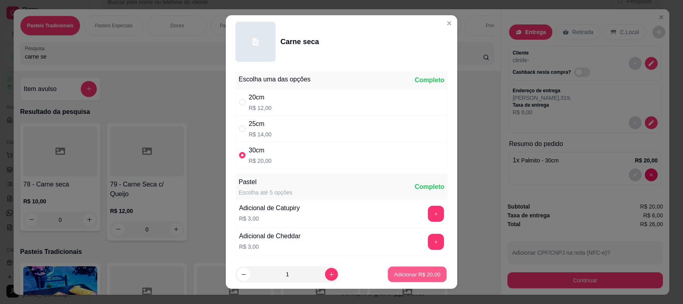
type input "1"
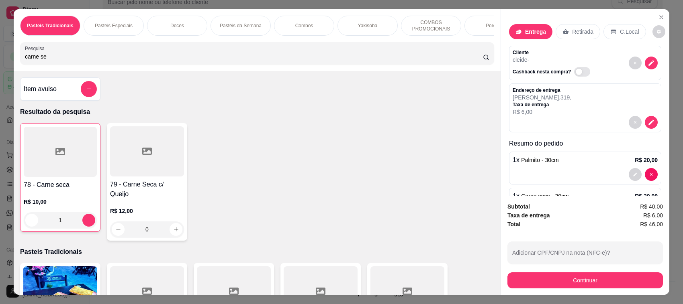
scroll to position [39, 0]
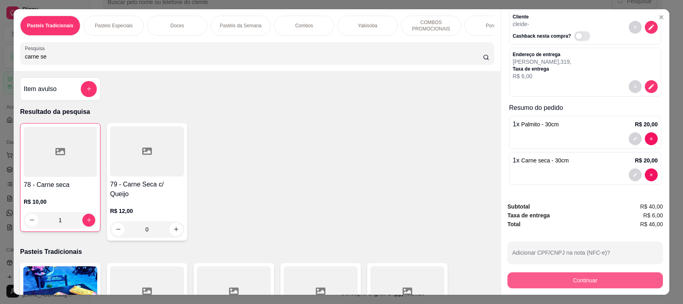
click at [585, 275] on button "Continuar" at bounding box center [584, 281] width 155 height 16
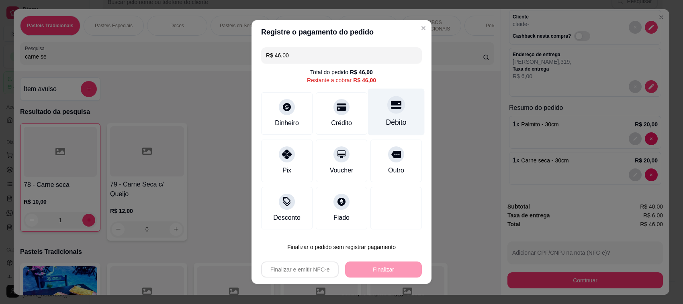
click at [394, 110] on div "Débito" at bounding box center [396, 112] width 57 height 47
type input "R$ 0,00"
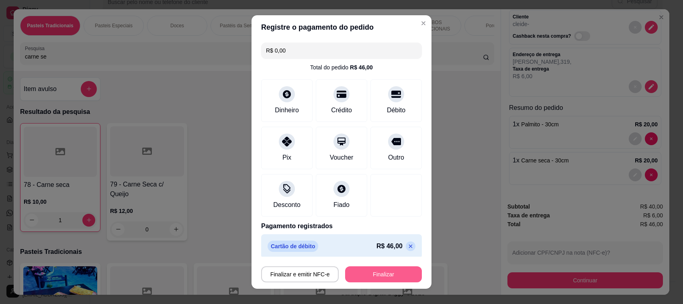
click at [383, 270] on button "Finalizar" at bounding box center [383, 275] width 77 height 16
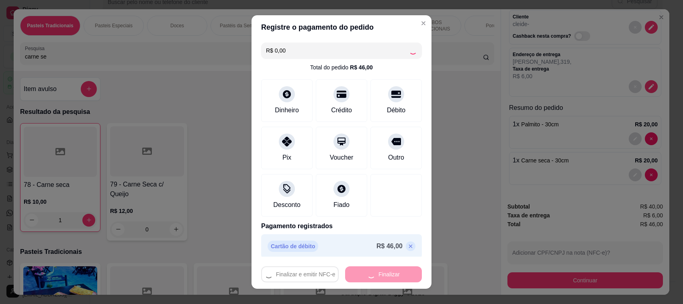
type input "0"
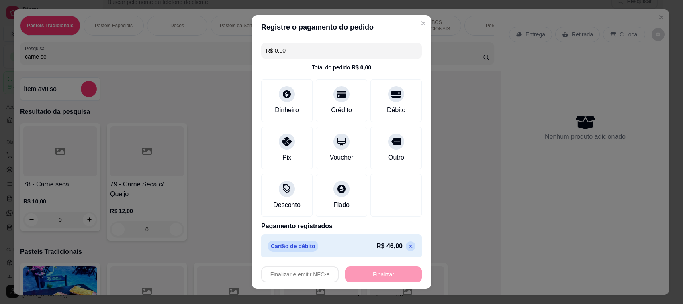
type input "-R$ 46,00"
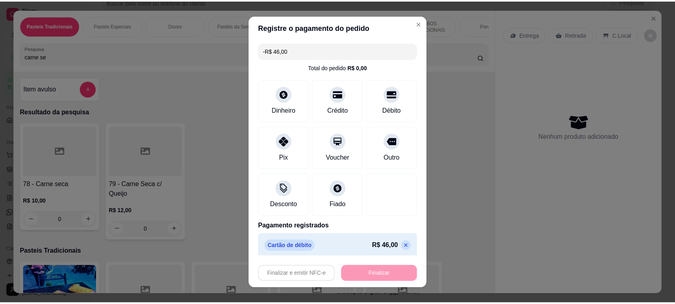
scroll to position [0, 0]
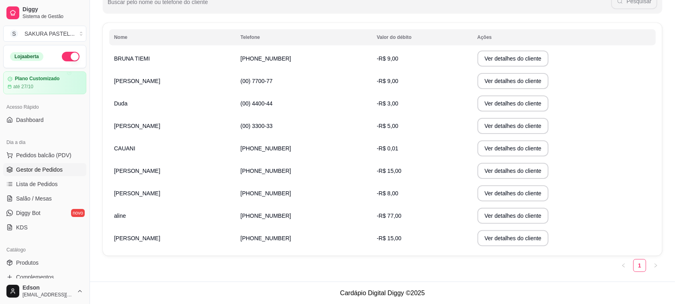
click at [33, 171] on span "Gestor de Pedidos" at bounding box center [39, 170] width 47 height 8
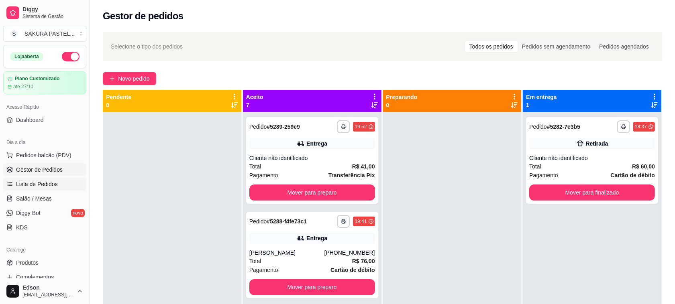
click at [39, 190] on link "Lista de Pedidos" at bounding box center [44, 184] width 83 height 13
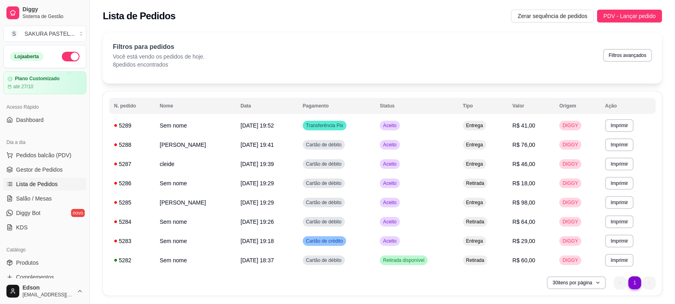
drag, startPoint x: 52, startPoint y: 175, endPoint x: 95, endPoint y: 181, distance: 43.0
click at [53, 175] on link "Gestor de Pedidos" at bounding box center [44, 169] width 83 height 13
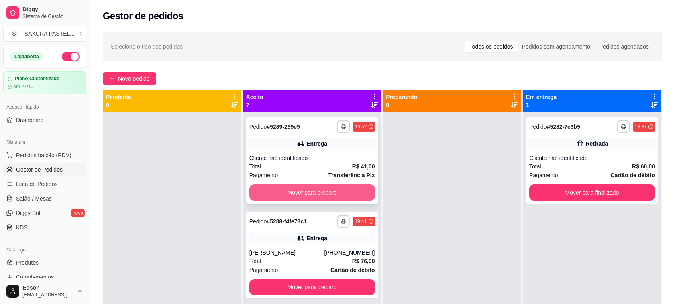
click at [336, 196] on button "Mover para preparo" at bounding box center [312, 193] width 126 height 16
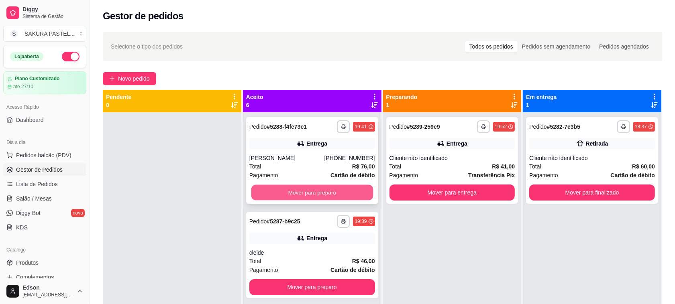
click at [336, 198] on button "Mover para preparo" at bounding box center [312, 193] width 122 height 16
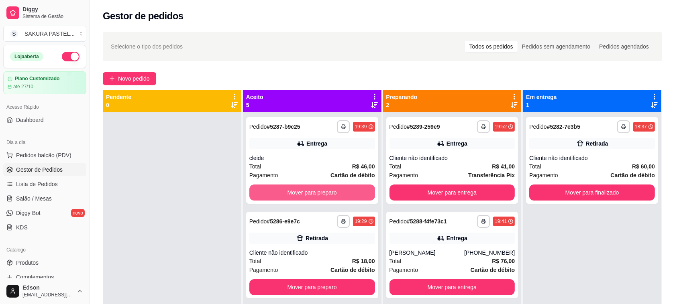
click at [336, 198] on button "Mover para preparo" at bounding box center [312, 193] width 126 height 16
click at [336, 198] on button "Mover para preparo" at bounding box center [312, 193] width 122 height 16
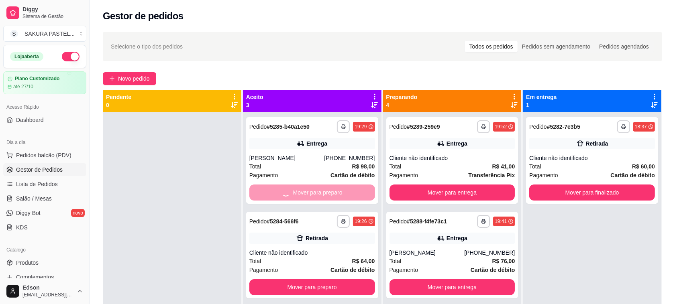
click at [336, 279] on button "Mover para preparo" at bounding box center [312, 287] width 126 height 16
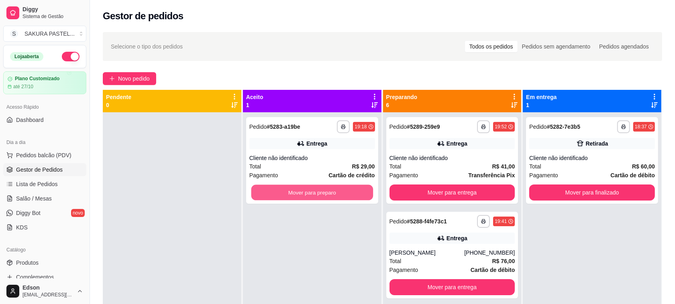
click at [336, 198] on button "Mover para preparo" at bounding box center [312, 193] width 122 height 16
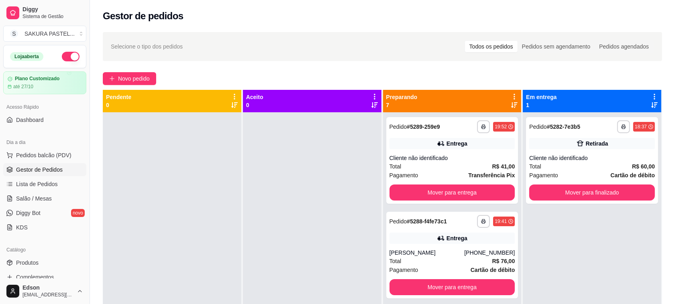
click at [46, 143] on div "Dia a dia" at bounding box center [44, 142] width 83 height 13
click at [37, 159] on span "Pedidos balcão (PDV)" at bounding box center [43, 155] width 55 height 8
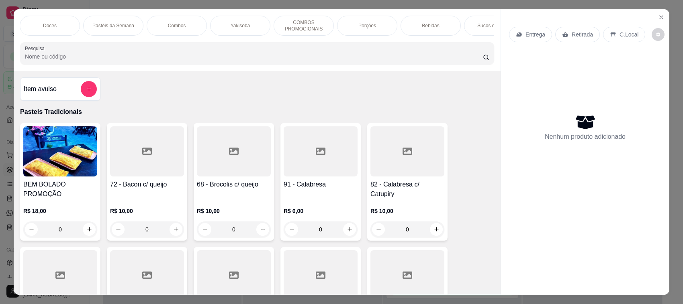
scroll to position [0, 137]
click at [362, 20] on div "Porções" at bounding box center [357, 26] width 60 height 20
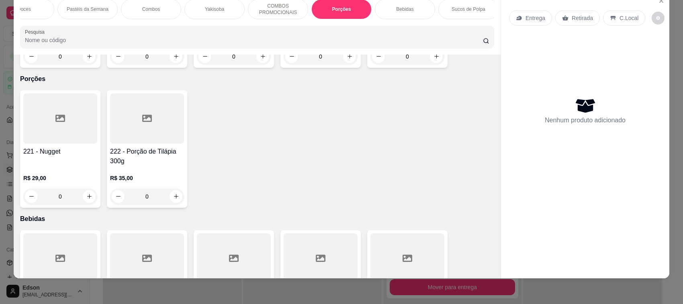
scroll to position [0, 157]
click at [398, 5] on div "Bebidas" at bounding box center [401, 9] width 60 height 20
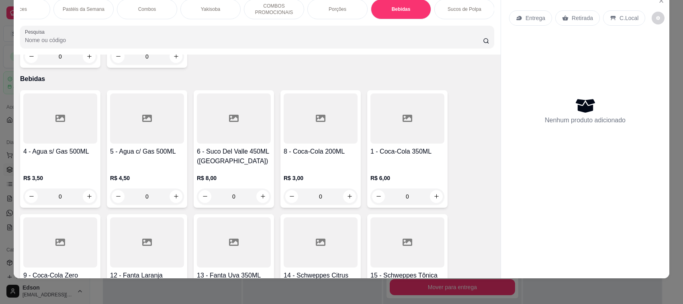
click at [333, 12] on p "Porções" at bounding box center [337, 9] width 18 height 6
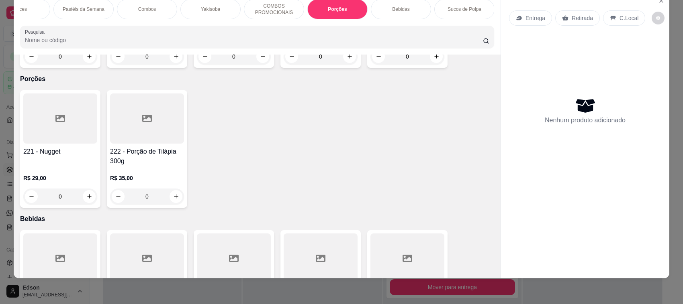
click at [263, 3] on p "COMBOS PROMOCIONAIS" at bounding box center [274, 9] width 47 height 13
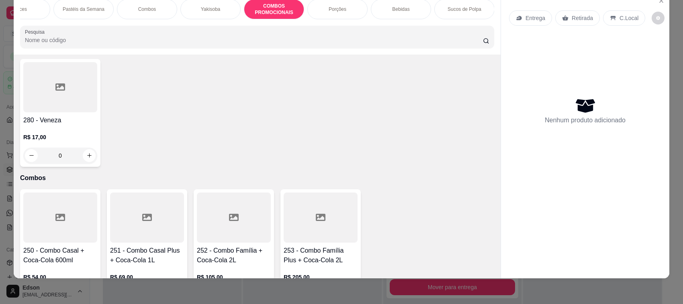
scroll to position [2193, 0]
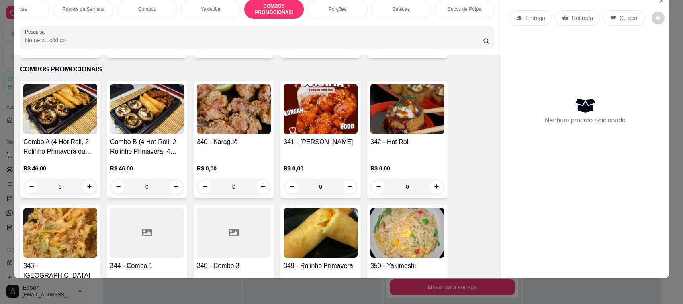
click at [316, 100] on img at bounding box center [320, 109] width 74 height 50
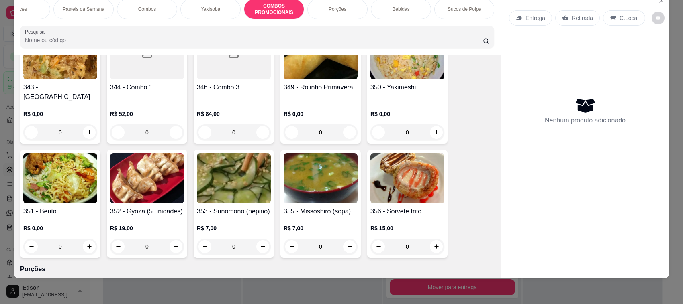
scroll to position [2383, 0]
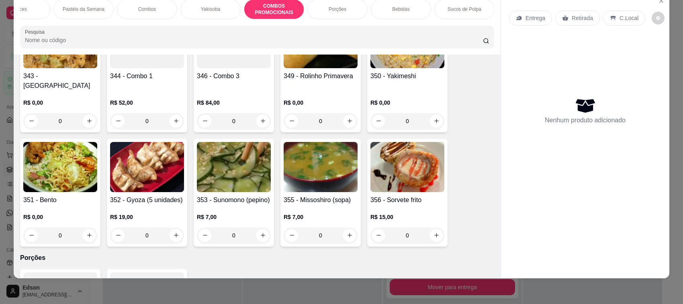
click at [171, 145] on img at bounding box center [147, 167] width 74 height 50
click at [133, 167] on img at bounding box center [147, 167] width 74 height 50
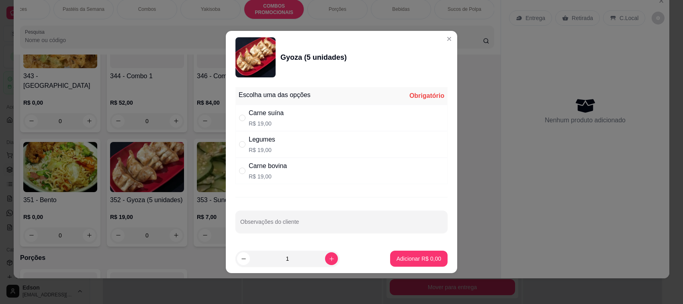
click at [246, 120] on div "" at bounding box center [244, 118] width 10 height 9
radio input "true"
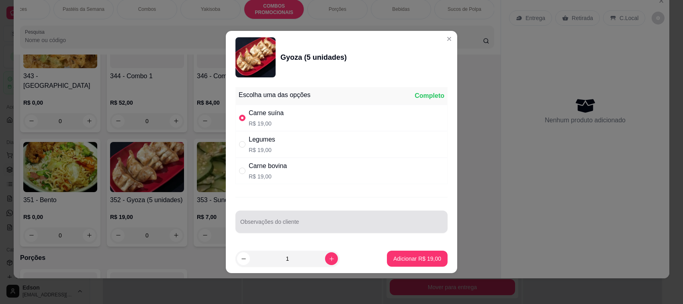
click at [256, 224] on input "Observações do cliente" at bounding box center [341, 225] width 202 height 8
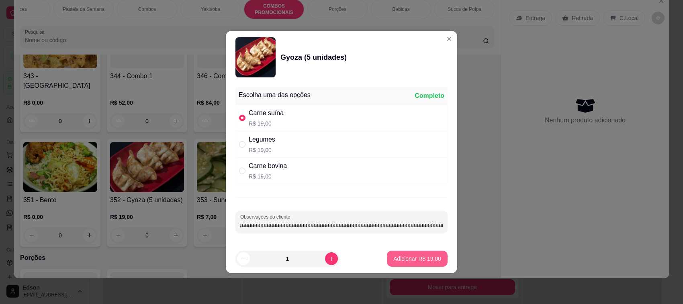
type input "brunaaaaaaaaaaaaaaaaaaaaaaaaaaaaaaaaaaaaaaaaaaaaaaaaaaaaaaaaaaaaaaaaaaaaaaaaaaa…"
click at [422, 255] on p "Adicionar R$ 19,00" at bounding box center [417, 259] width 47 height 8
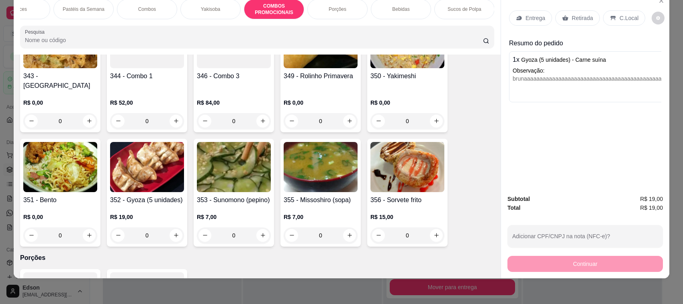
click at [614, 11] on div "C.Local" at bounding box center [624, 17] width 42 height 15
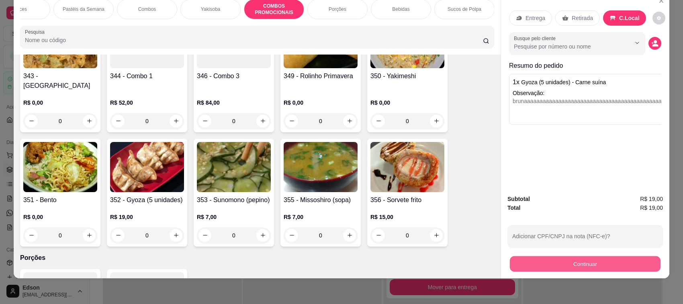
click at [519, 266] on button "Continuar" at bounding box center [585, 265] width 151 height 16
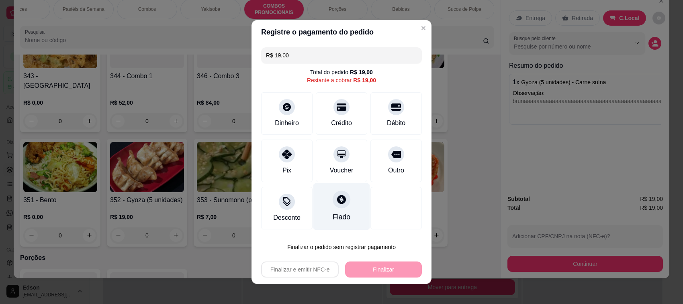
click at [320, 200] on div "Fiado" at bounding box center [341, 207] width 57 height 47
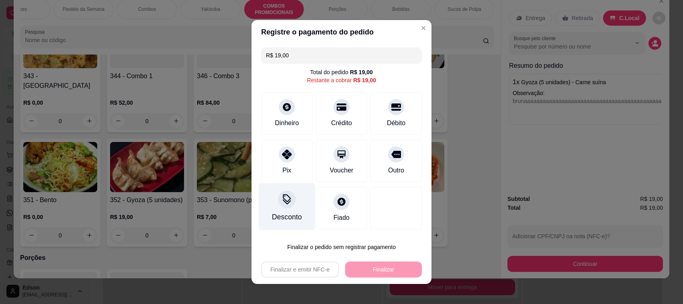
click at [284, 211] on div "Desconto" at bounding box center [287, 207] width 57 height 47
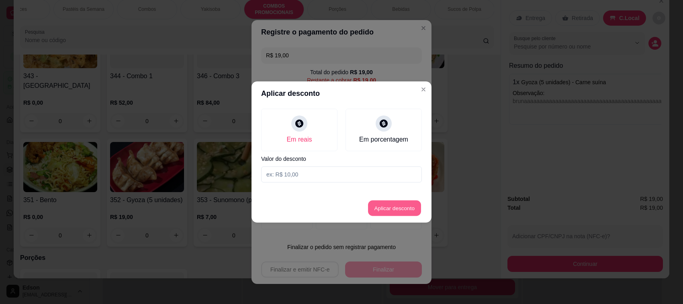
click at [392, 207] on button "Aplicar desconto" at bounding box center [394, 209] width 53 height 16
type input "19,00"
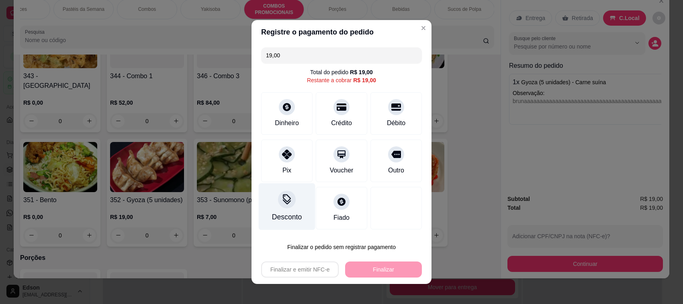
click at [276, 210] on div "Desconto" at bounding box center [287, 207] width 57 height 47
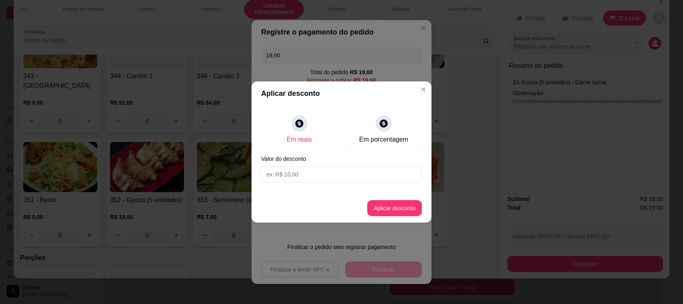
click at [318, 176] on input at bounding box center [341, 175] width 161 height 16
type input "19,00"
click at [412, 208] on button "Aplicar desconto" at bounding box center [394, 208] width 55 height 16
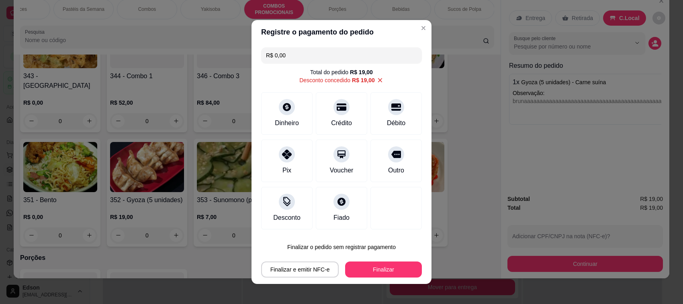
click at [394, 267] on button "Finalizar" at bounding box center [383, 270] width 77 height 16
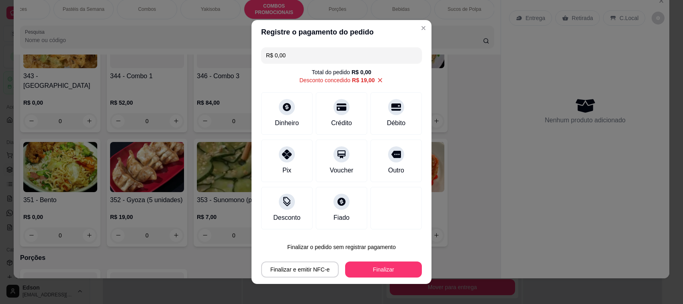
type input "-R$ 19,00"
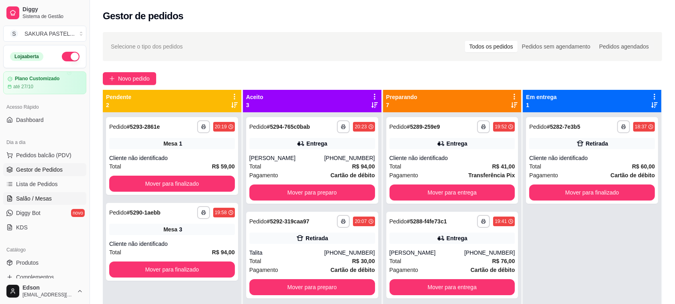
click at [37, 198] on span "Salão / Mesas" at bounding box center [34, 199] width 36 height 8
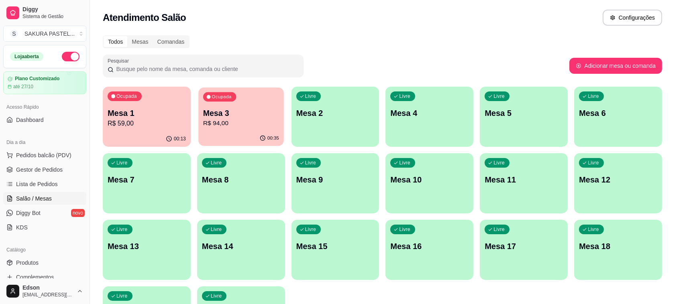
click at [223, 119] on p "R$ 94,00" at bounding box center [241, 123] width 76 height 9
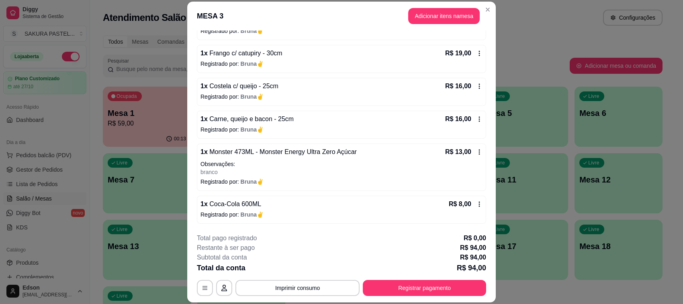
scroll to position [24, 0]
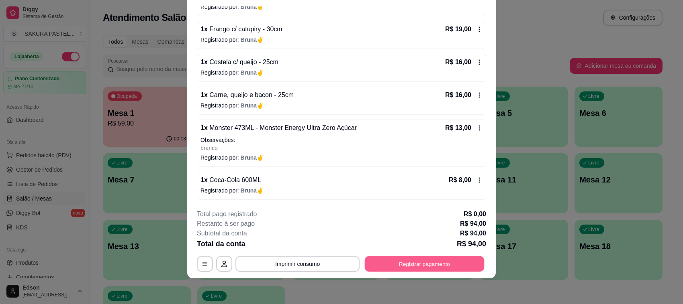
click at [440, 258] on button "Registrar pagamento" at bounding box center [425, 265] width 120 height 16
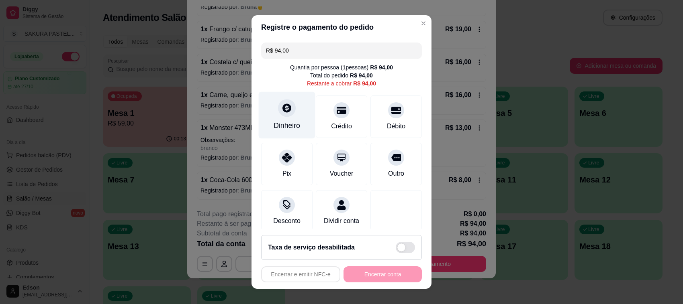
click at [282, 108] on icon at bounding box center [286, 108] width 9 height 9
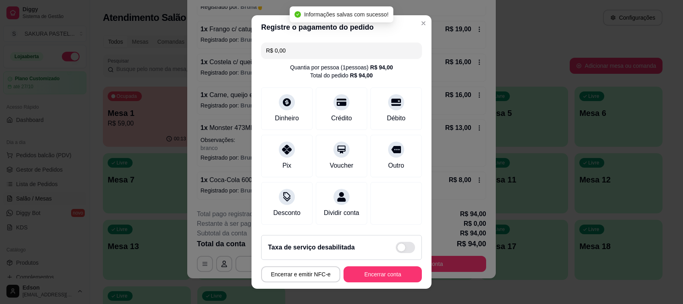
type input "R$ 0,00"
click at [359, 270] on button "Encerrar conta" at bounding box center [383, 275] width 76 height 16
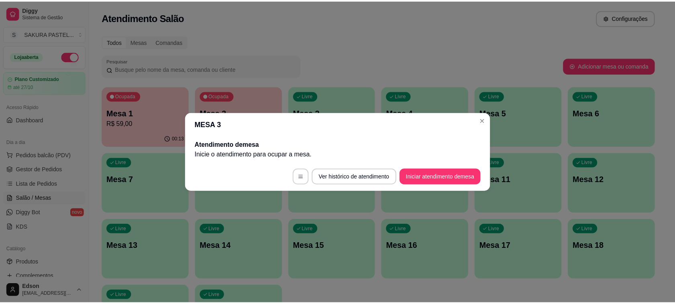
scroll to position [0, 0]
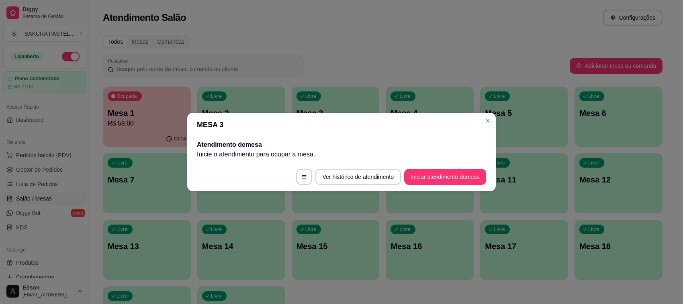
click at [489, 113] on header "MESA 3" at bounding box center [341, 125] width 308 height 24
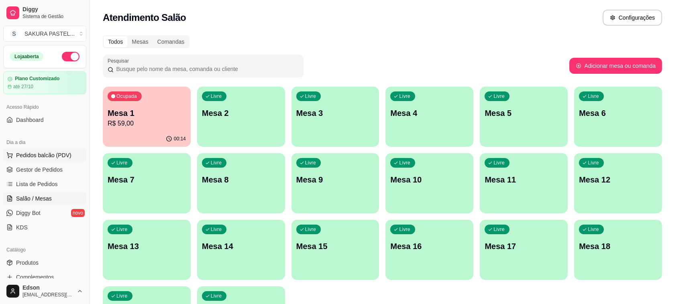
click at [40, 159] on span "Pedidos balcão (PDV)" at bounding box center [43, 155] width 55 height 8
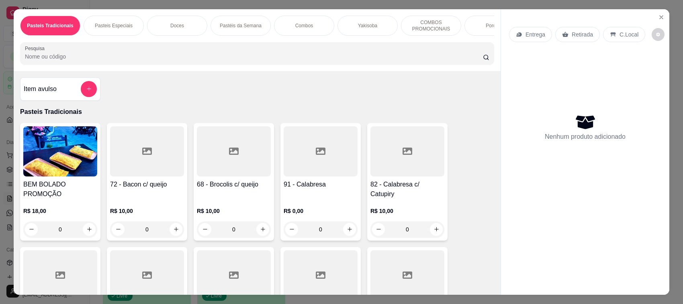
click at [143, 61] on input "Pesquisa" at bounding box center [254, 57] width 458 height 8
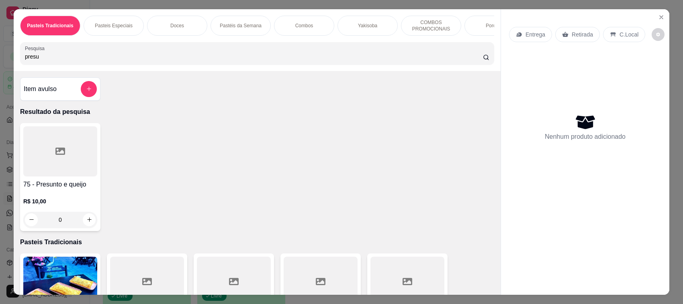
type input "presu"
click at [55, 155] on icon at bounding box center [60, 151] width 10 height 7
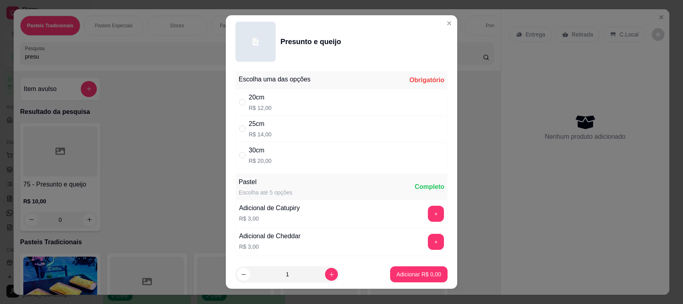
click at [295, 102] on div "20cm R$ 12,00" at bounding box center [341, 102] width 212 height 27
radio input "true"
click at [422, 268] on button "Adicionar R$ 12,00" at bounding box center [417, 275] width 61 height 16
type input "1"
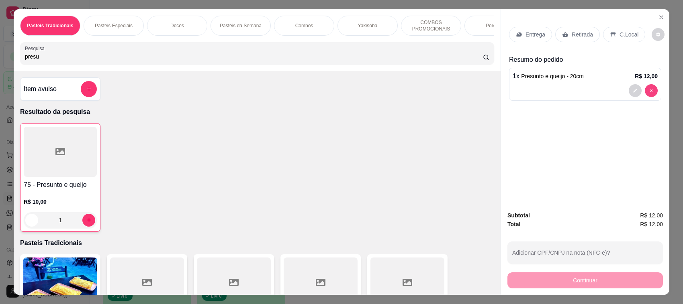
type input "0"
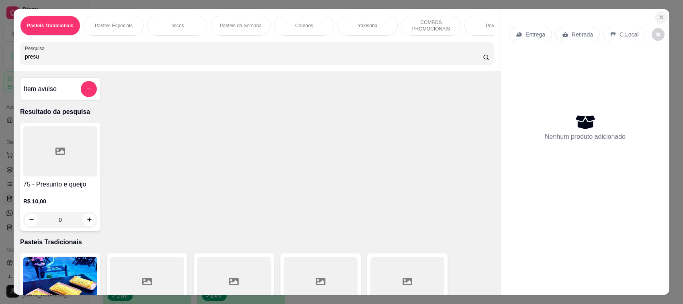
click at [658, 19] on icon "Close" at bounding box center [661, 17] width 6 height 6
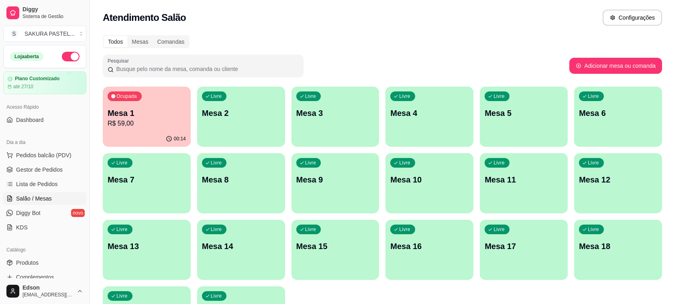
click at [511, 51] on div "Todos Mesas Comandas Pesquisar Adicionar mesa ou comanda Ocupada Mesa 1 R$ 59,0…" at bounding box center [382, 194] width 585 height 326
click at [515, 124] on div "Livre Mesa 5" at bounding box center [523, 112] width 85 height 49
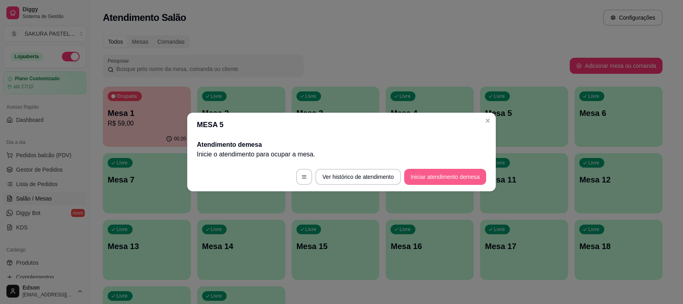
click at [445, 179] on button "Iniciar atendimento de mesa" at bounding box center [445, 177] width 82 height 16
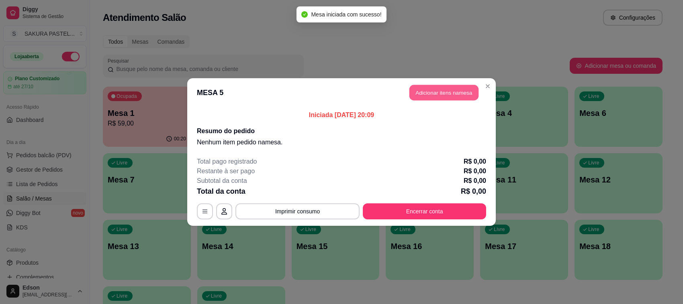
click at [456, 93] on button "Adicionar itens na mesa" at bounding box center [443, 93] width 69 height 16
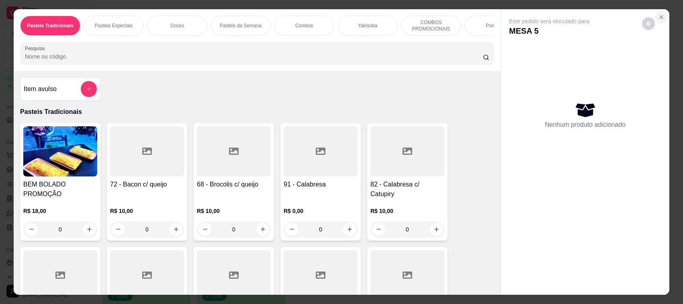
click at [661, 18] on button "Close" at bounding box center [661, 17] width 13 height 13
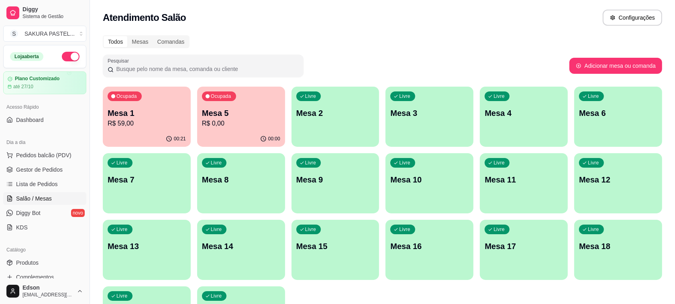
click at [265, 116] on p "Mesa 5" at bounding box center [241, 113] width 78 height 11
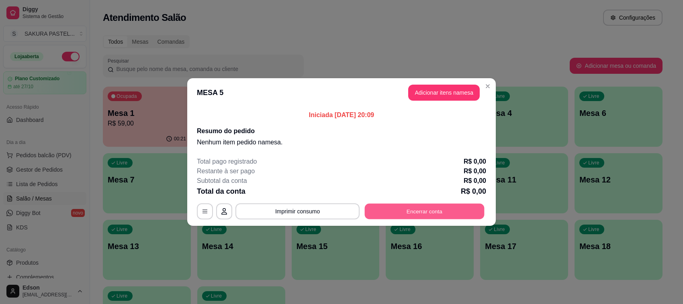
click at [391, 213] on button "Encerrar conta" at bounding box center [425, 212] width 120 height 16
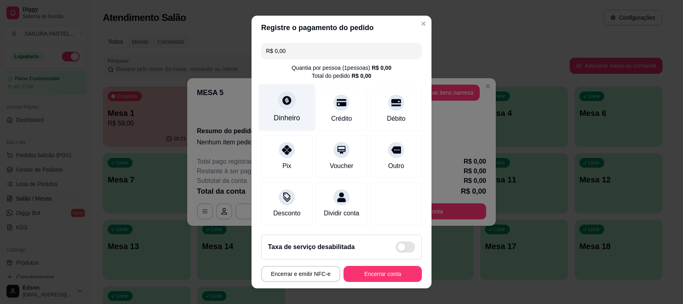
click at [280, 105] on div at bounding box center [287, 101] width 18 height 18
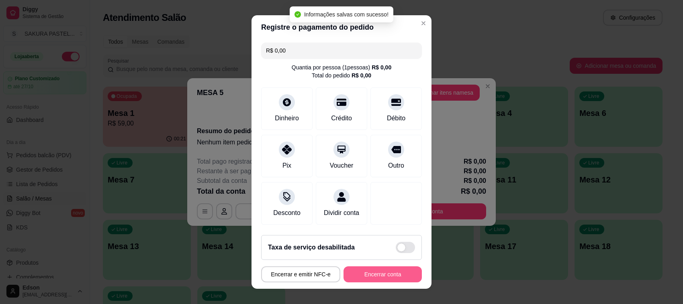
click at [375, 278] on button "Encerrar conta" at bounding box center [382, 275] width 78 height 16
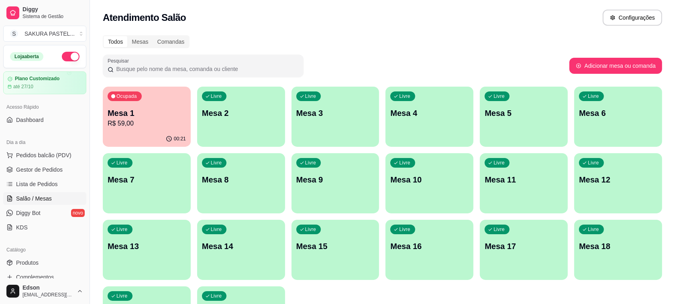
click at [510, 157] on div "Livre Mesa 11" at bounding box center [524, 178] width 88 height 51
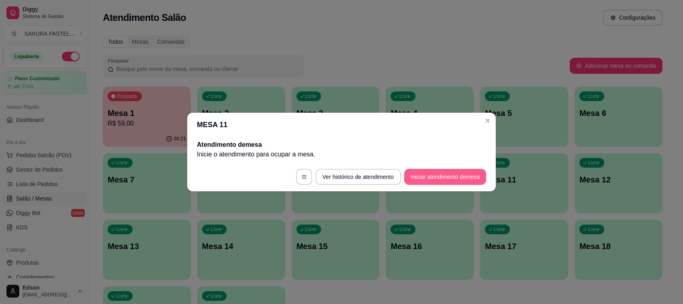
click at [408, 175] on button "Iniciar atendimento de mesa" at bounding box center [445, 177] width 82 height 16
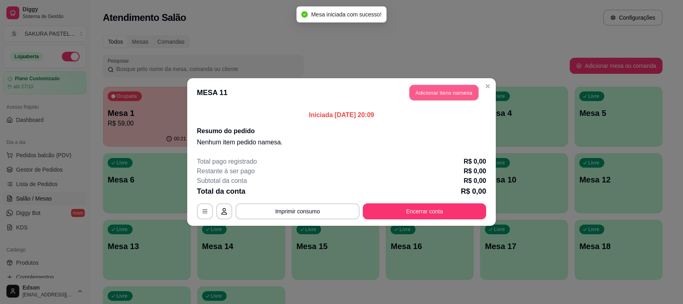
click at [444, 93] on button "Adicionar itens na mesa" at bounding box center [443, 93] width 69 height 16
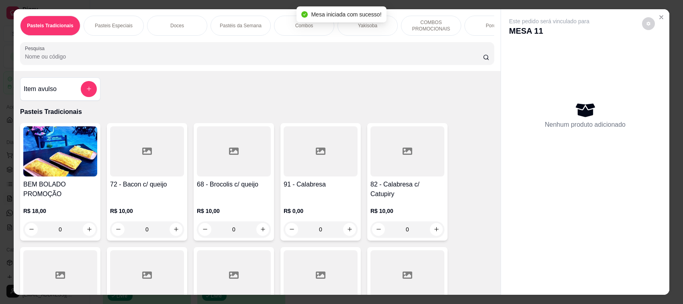
click at [224, 55] on div at bounding box center [257, 53] width 464 height 16
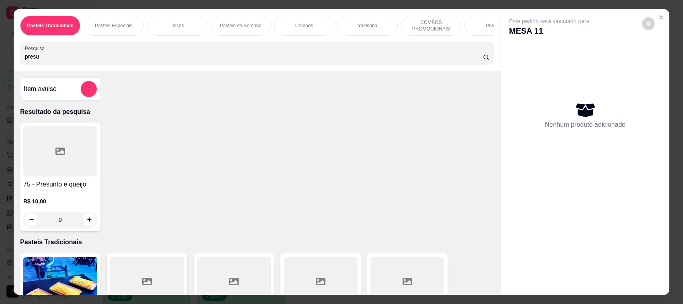
type input "presu"
click at [55, 155] on icon at bounding box center [60, 151] width 10 height 7
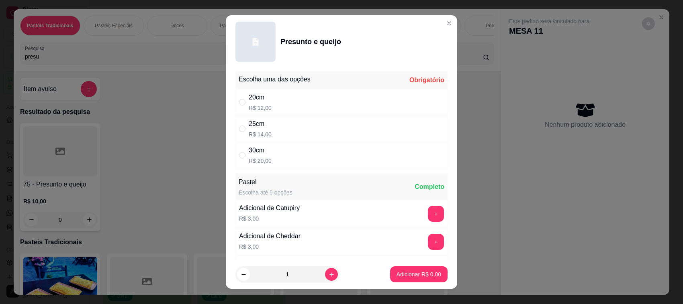
click at [269, 104] on div "20cm R$ 12,00" at bounding box center [341, 102] width 212 height 27
radio input "true"
click at [413, 269] on button "Adicionar R$ 12,00" at bounding box center [417, 275] width 61 height 16
type input "1"
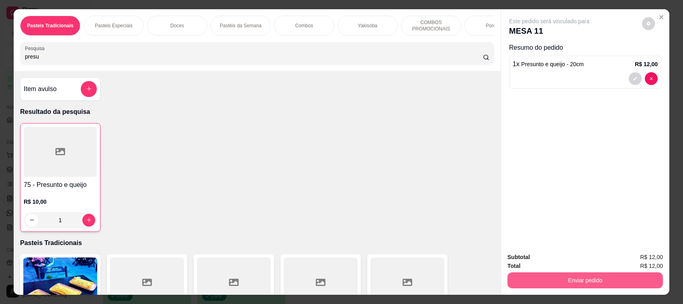
click at [607, 281] on button "Enviar pedido" at bounding box center [584, 281] width 155 height 16
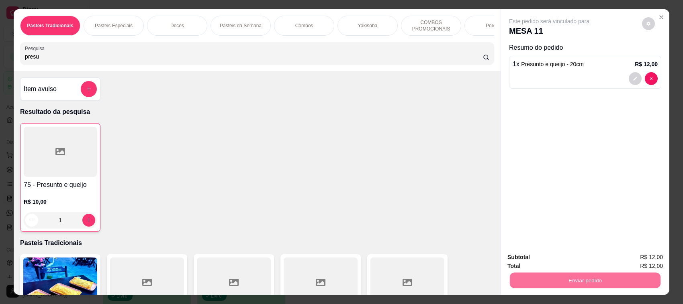
click at [645, 268] on button "Enviar pedido" at bounding box center [640, 261] width 45 height 15
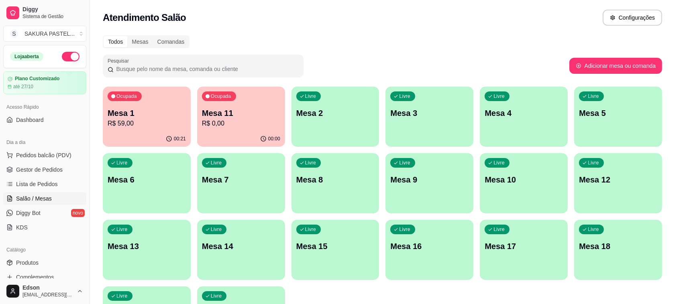
click at [222, 128] on p "R$ 0,00" at bounding box center [241, 124] width 78 height 10
click at [145, 118] on p "Mesa 1" at bounding box center [147, 113] width 78 height 11
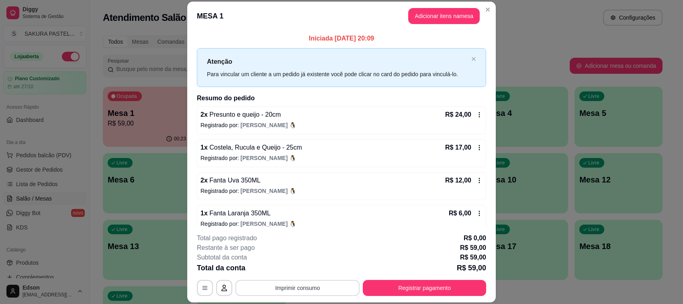
click at [296, 292] on button "Imprimir consumo" at bounding box center [297, 288] width 124 height 16
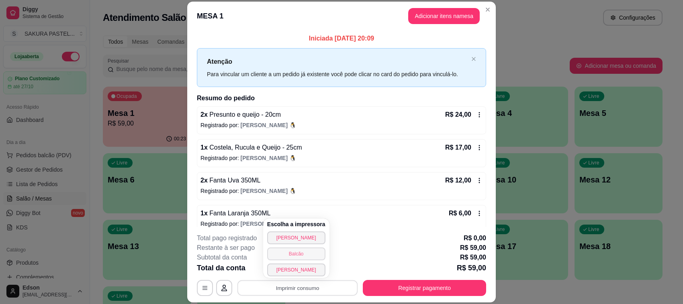
click at [296, 253] on button "Balcão" at bounding box center [296, 254] width 58 height 13
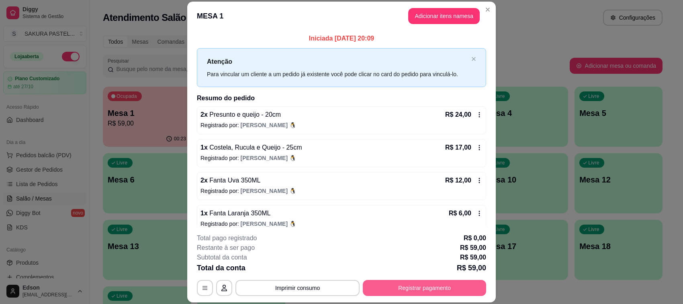
click at [413, 292] on button "Registrar pagamento" at bounding box center [424, 288] width 123 height 16
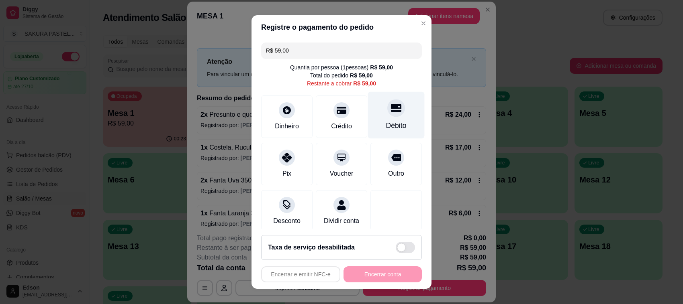
click at [386, 124] on div "Débito" at bounding box center [396, 125] width 20 height 10
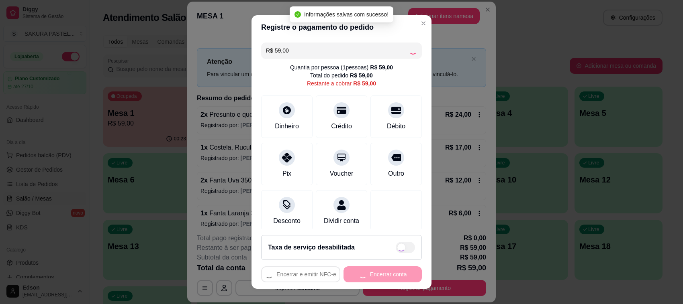
type input "R$ 0,00"
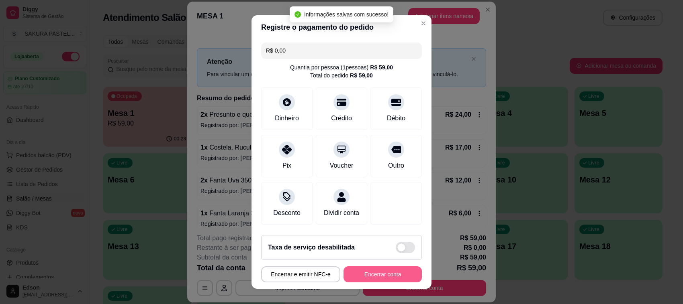
click at [368, 280] on button "Encerrar conta" at bounding box center [382, 275] width 78 height 16
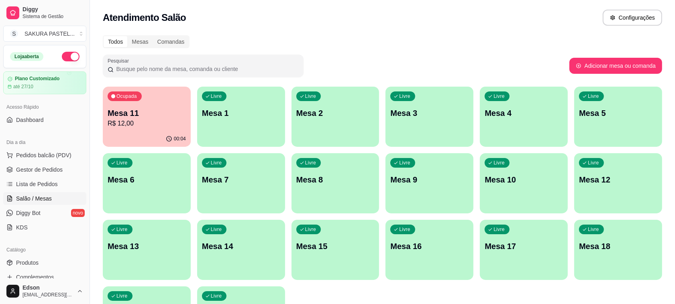
click at [128, 108] on p "Mesa 11" at bounding box center [147, 113] width 78 height 11
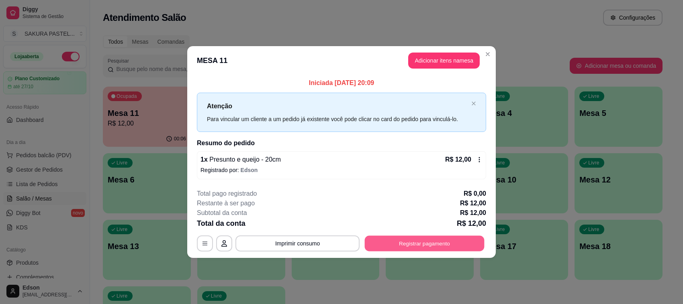
click at [404, 239] on button "Registrar pagamento" at bounding box center [425, 244] width 120 height 16
click at [438, 52] on header "MESA 11 Adicionar itens na mesa" at bounding box center [341, 60] width 308 height 29
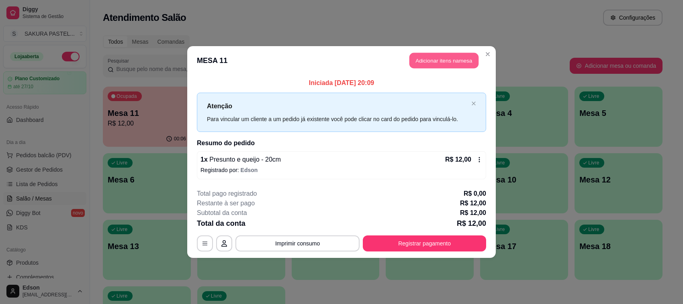
click at [436, 57] on button "Adicionar itens na mesa" at bounding box center [443, 61] width 69 height 16
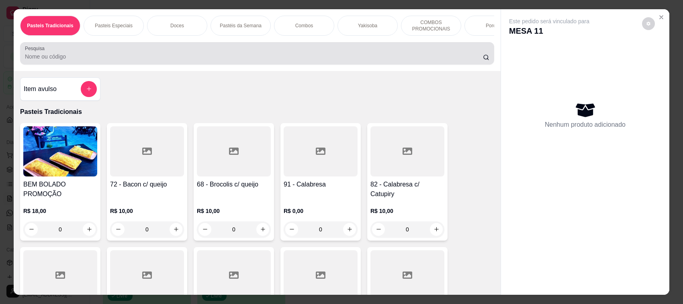
click at [212, 65] on div "Pesquisa" at bounding box center [257, 53] width 474 height 22
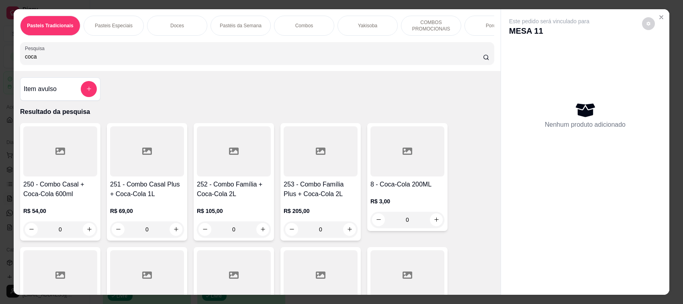
scroll to position [190, 0]
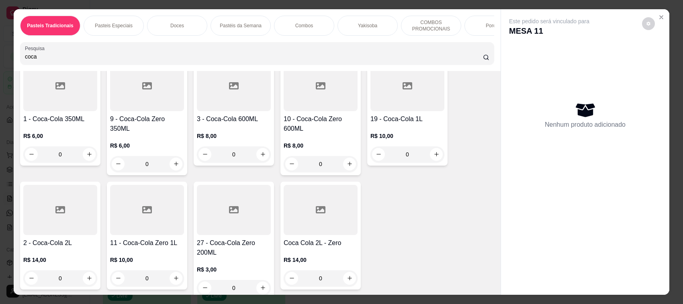
type input "coca"
click at [75, 101] on div at bounding box center [60, 86] width 74 height 50
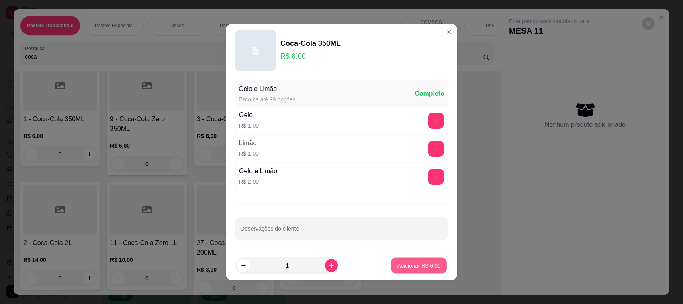
click at [403, 265] on p "Adicionar R$ 6,00" at bounding box center [418, 266] width 43 height 8
type input "1"
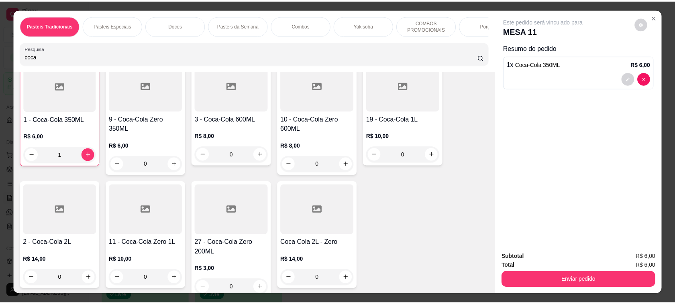
scroll to position [190, 0]
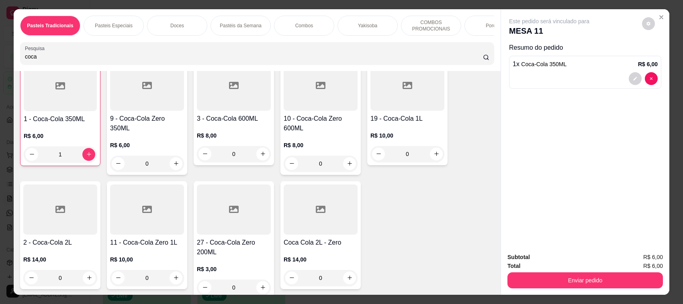
drag, startPoint x: 635, startPoint y: 304, endPoint x: 634, endPoint y: 324, distance: 20.1
drag, startPoint x: 634, startPoint y: 324, endPoint x: 522, endPoint y: 83, distance: 266.2
click at [522, 83] on div at bounding box center [584, 78] width 145 height 13
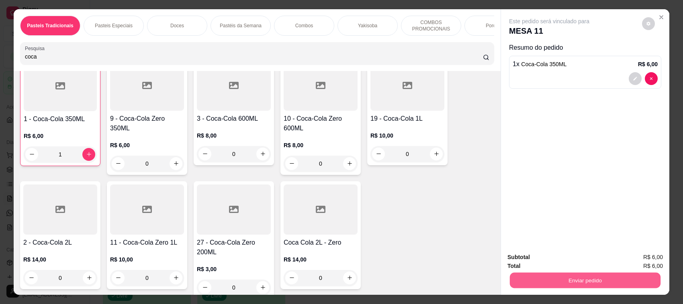
click at [583, 280] on button "Enviar pedido" at bounding box center [585, 281] width 151 height 16
click at [474, 189] on div "250 - Combo Casal + Coca-Cola 600ml R$ 54,00 0 251 - Combo Casal Plus + Coca-Co…" at bounding box center [257, 116] width 474 height 366
click at [612, 280] on button "Enviar pedido" at bounding box center [585, 281] width 151 height 16
click at [633, 268] on button "Enviar pedido" at bounding box center [641, 261] width 44 height 15
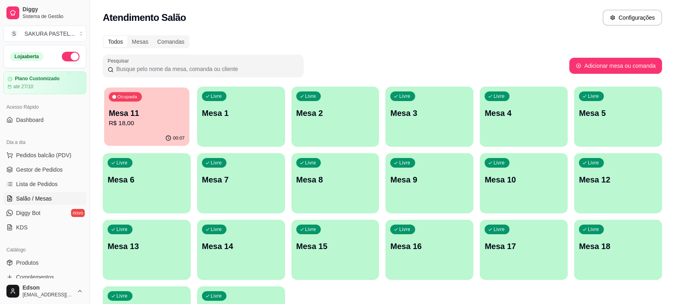
click at [155, 120] on p "R$ 18,00" at bounding box center [147, 123] width 76 height 9
click at [121, 133] on div "00:08" at bounding box center [146, 138] width 85 height 15
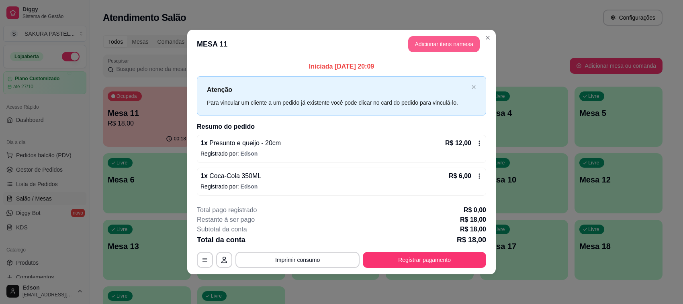
click at [422, 41] on button "Adicionar itens na mesa" at bounding box center [443, 44] width 71 height 16
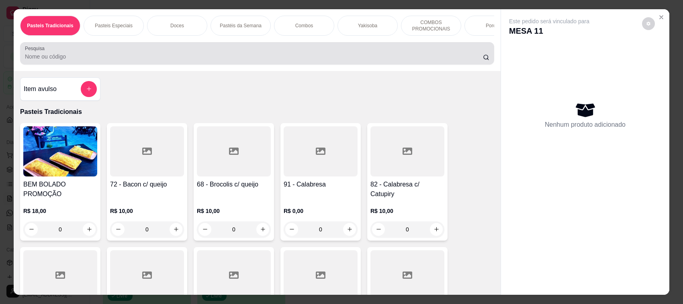
click at [212, 61] on input "Pesquisa" at bounding box center [254, 57] width 458 height 8
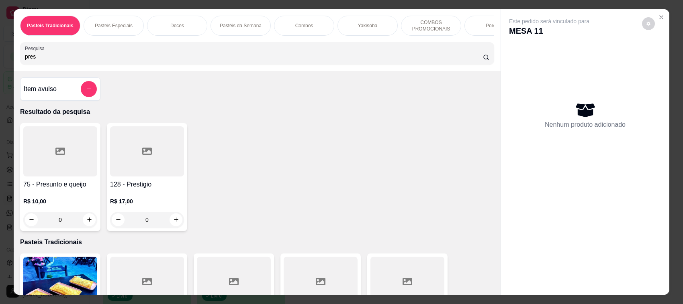
type input "pres"
click at [75, 176] on div at bounding box center [60, 151] width 74 height 50
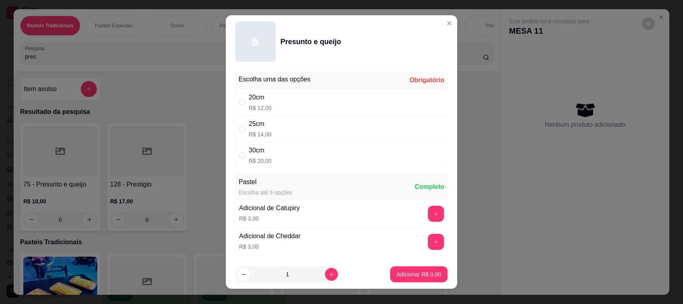
click at [267, 109] on div "20cm R$ 12,00" at bounding box center [341, 102] width 212 height 27
radio input "true"
click at [413, 273] on p "Adicionar R$ 12,00" at bounding box center [417, 275] width 47 height 8
type input "1"
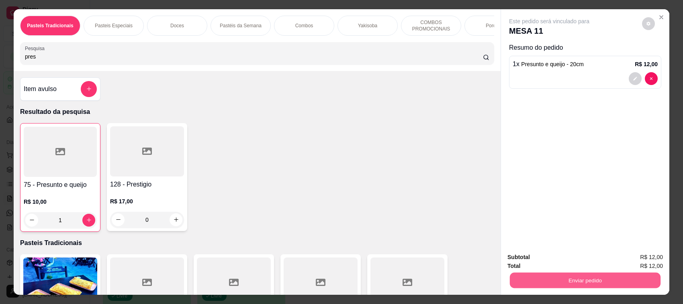
click at [541, 279] on button "Enviar pedido" at bounding box center [585, 281] width 151 height 16
click at [573, 260] on button "Registrar cliente" at bounding box center [587, 261] width 53 height 15
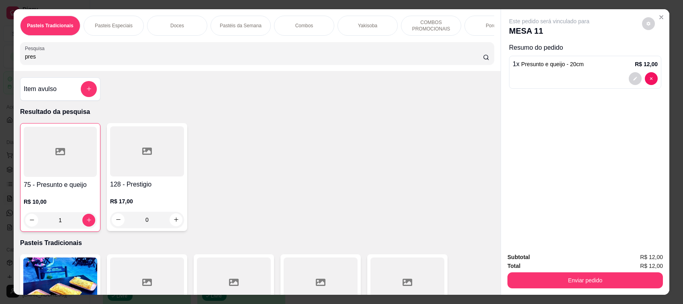
click at [570, 286] on button "Enviar pedido" at bounding box center [584, 281] width 155 height 16
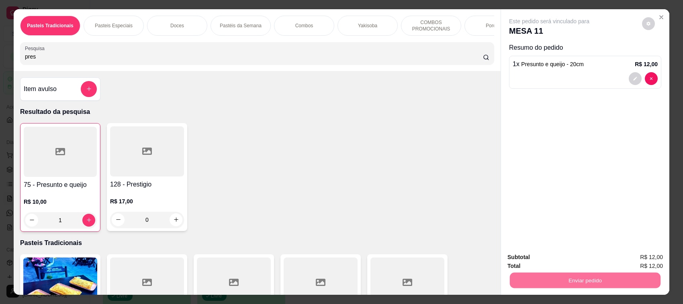
click at [633, 269] on button "Enviar pedido" at bounding box center [641, 261] width 44 height 15
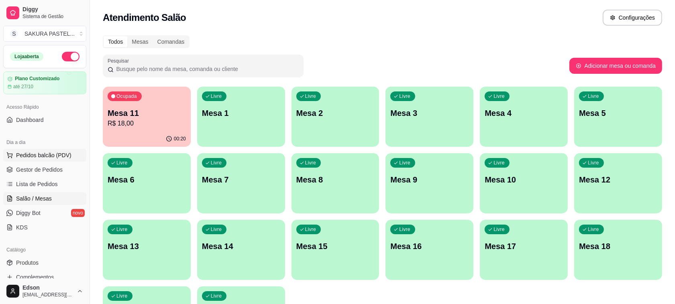
click at [39, 151] on span "Pedidos balcão (PDV)" at bounding box center [43, 155] width 55 height 8
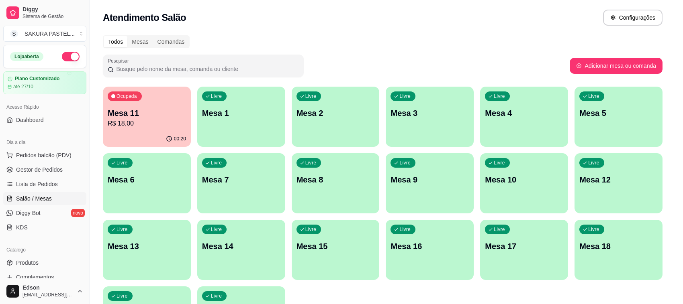
click at [77, 61] on input "Pesquisa" at bounding box center [254, 57] width 458 height 8
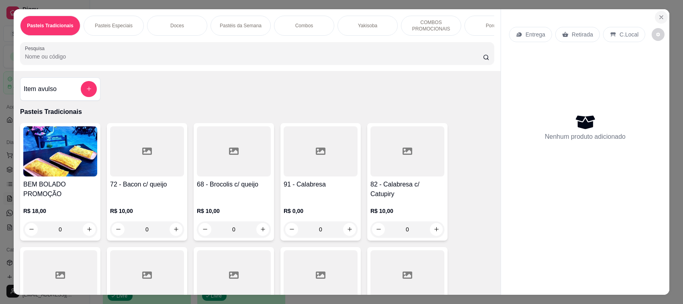
click at [658, 18] on icon "Close" at bounding box center [661, 17] width 6 height 6
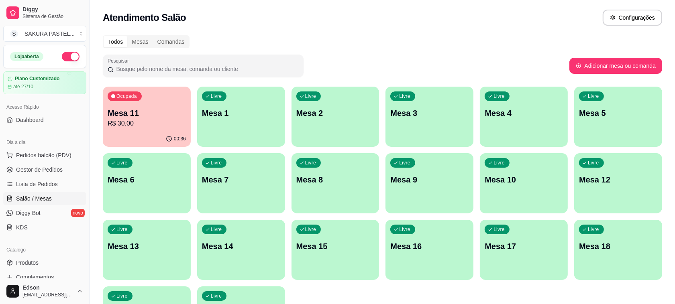
click at [137, 127] on p "R$ 30,00" at bounding box center [147, 124] width 78 height 10
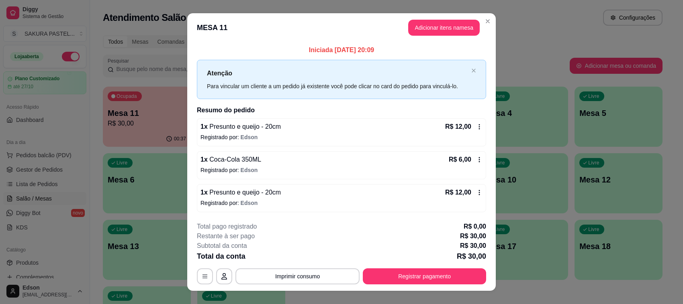
click at [407, 269] on div "**********" at bounding box center [341, 277] width 289 height 16
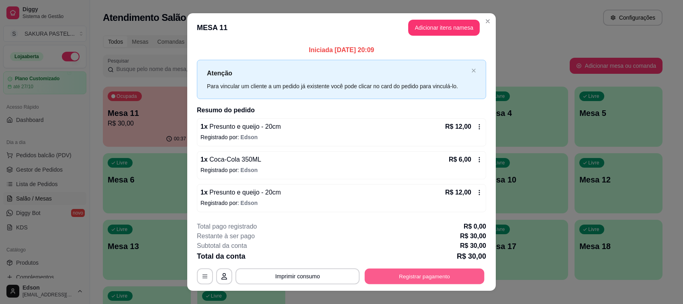
click at [410, 270] on button "Registrar pagamento" at bounding box center [425, 277] width 120 height 16
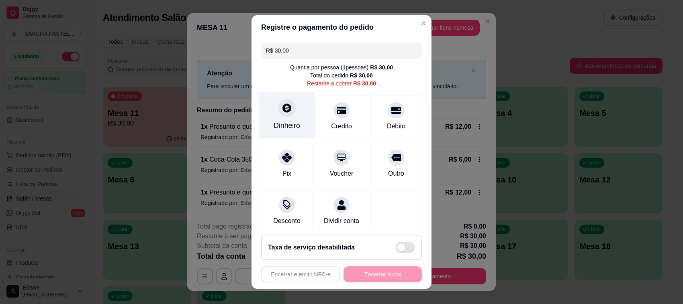
click at [278, 108] on div at bounding box center [287, 108] width 18 height 18
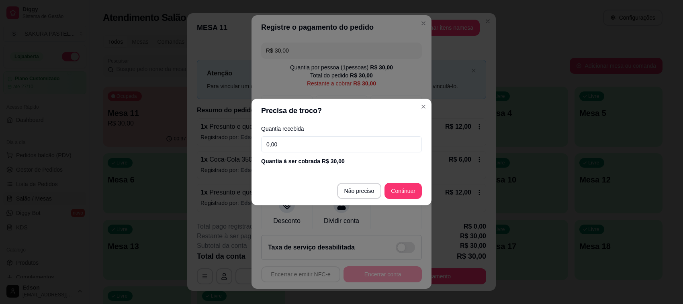
click at [306, 147] on input "0,00" at bounding box center [341, 145] width 161 height 16
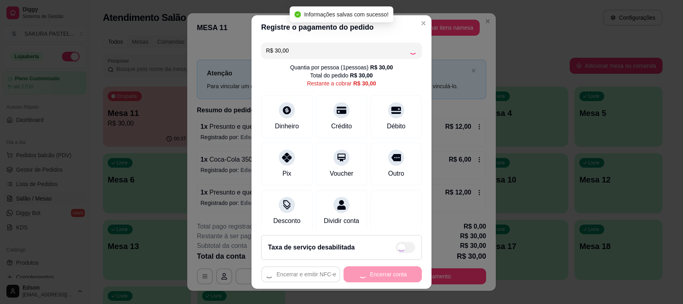
type input "R$ 0,00"
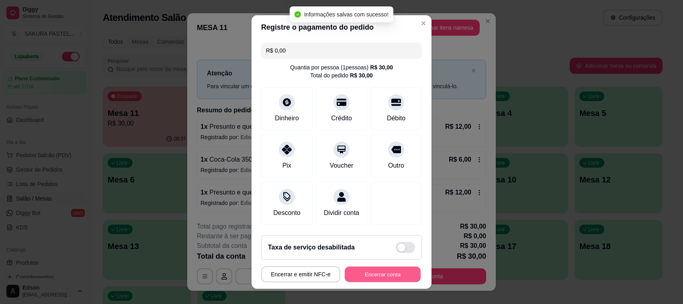
click at [372, 270] on button "Encerrar conta" at bounding box center [383, 275] width 76 height 16
